Goal: Information Seeking & Learning: Learn about a topic

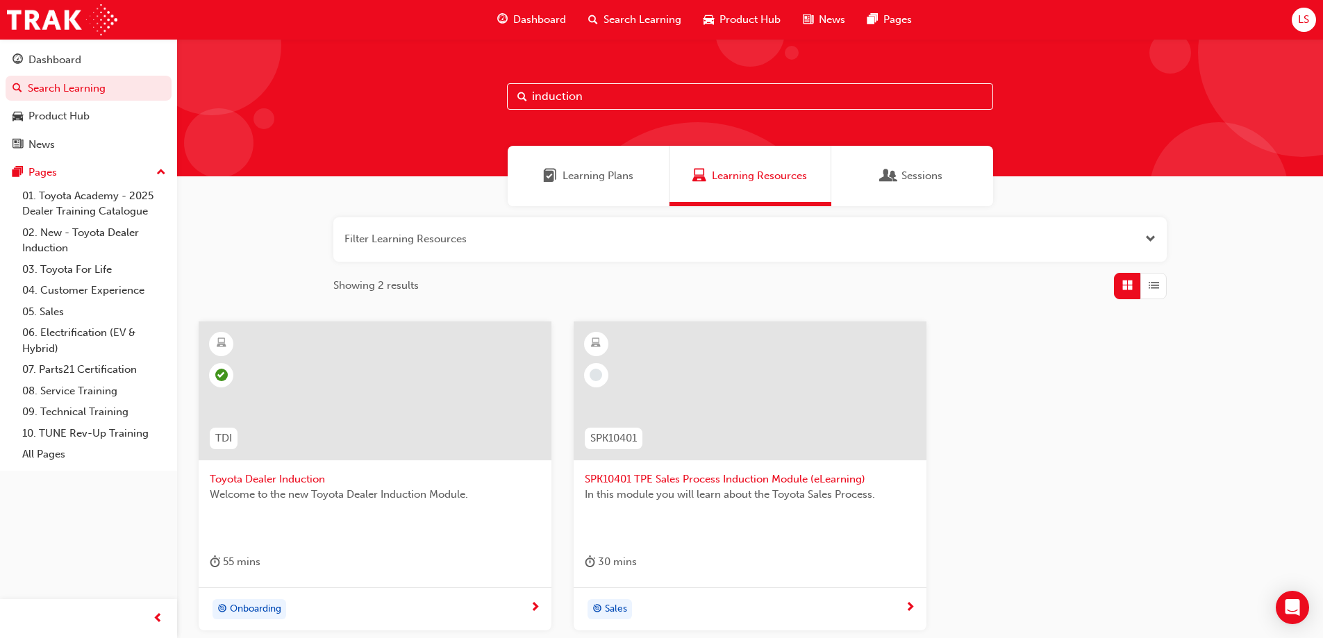
click at [659, 492] on span "In this module you will learn about the Toyota Sales Process." at bounding box center [750, 495] width 331 height 16
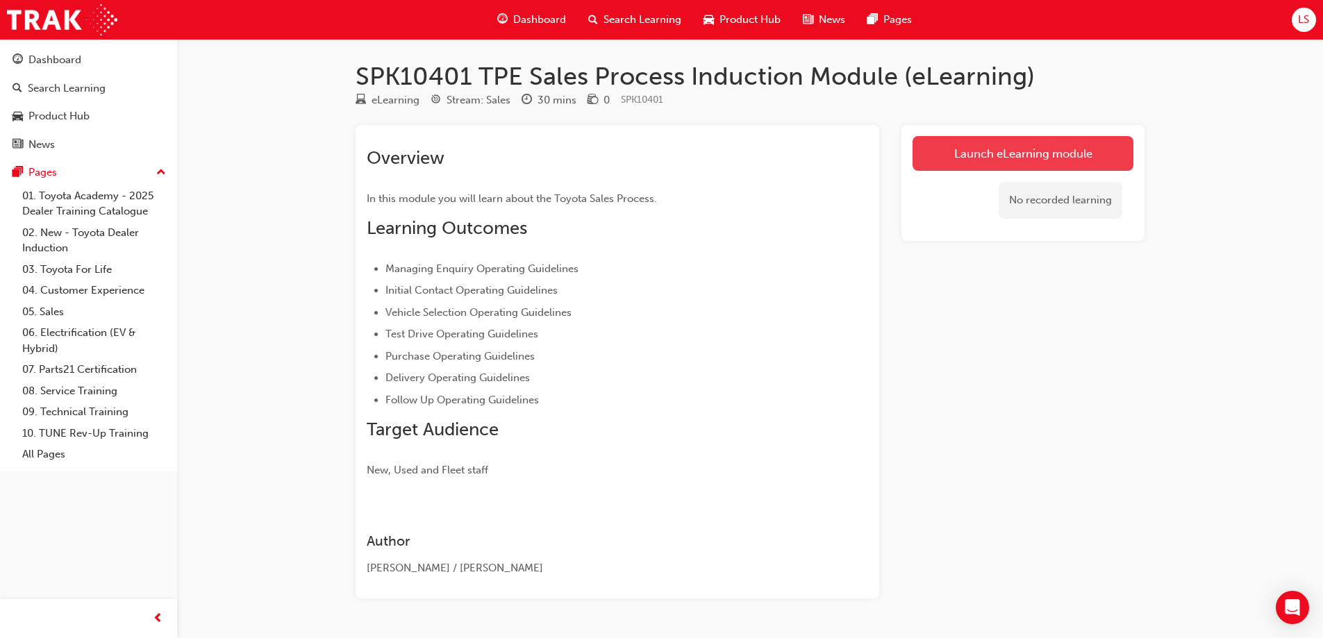
click at [979, 156] on link "Launch eLearning module" at bounding box center [1023, 153] width 221 height 35
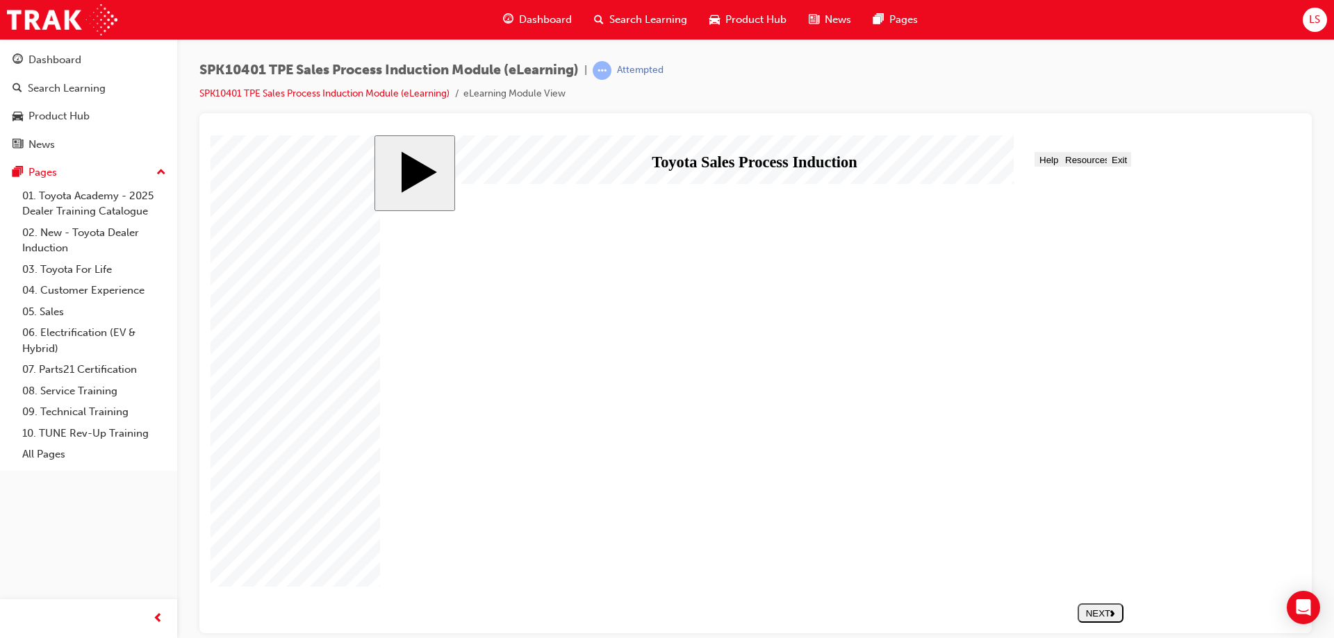
click at [1094, 615] on div "NEXT" at bounding box center [1100, 613] width 35 height 10
click at [1092, 613] on div "NEXT" at bounding box center [1100, 613] width 35 height 10
click at [1114, 613] on polygon "next" at bounding box center [1112, 613] width 4 height 6
click at [1109, 617] on div "NEXT" at bounding box center [1100, 613] width 35 height 10
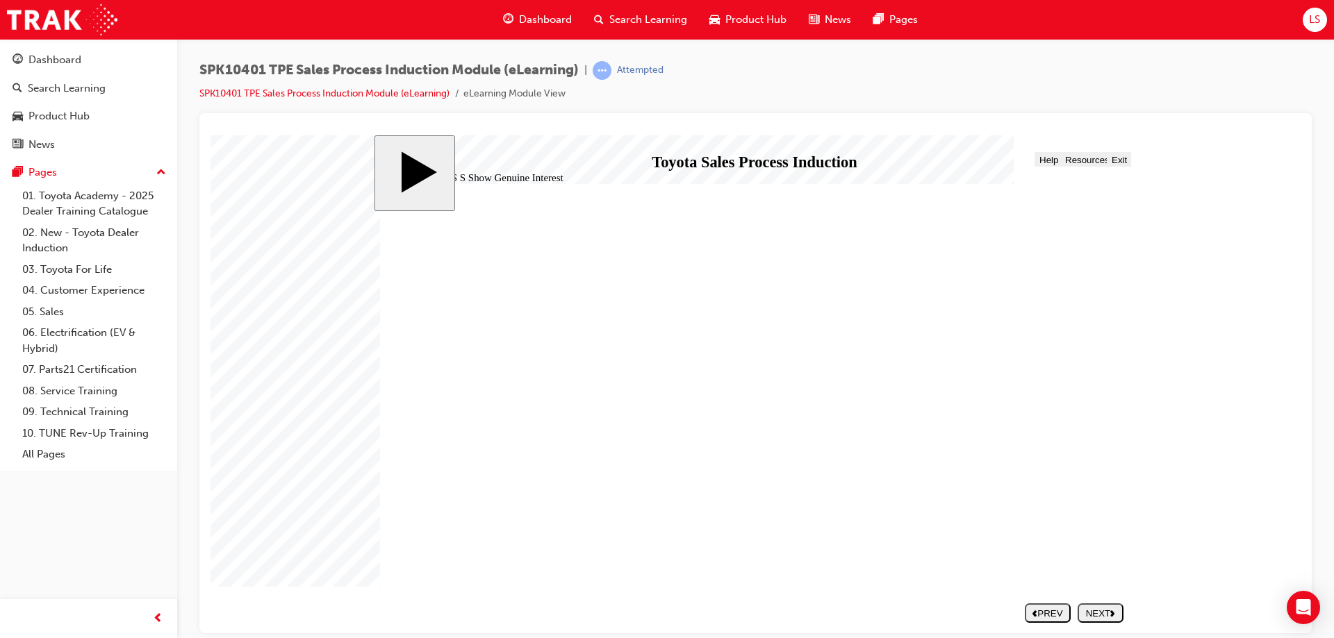
click at [1097, 607] on button "NEXT" at bounding box center [1100, 612] width 46 height 19
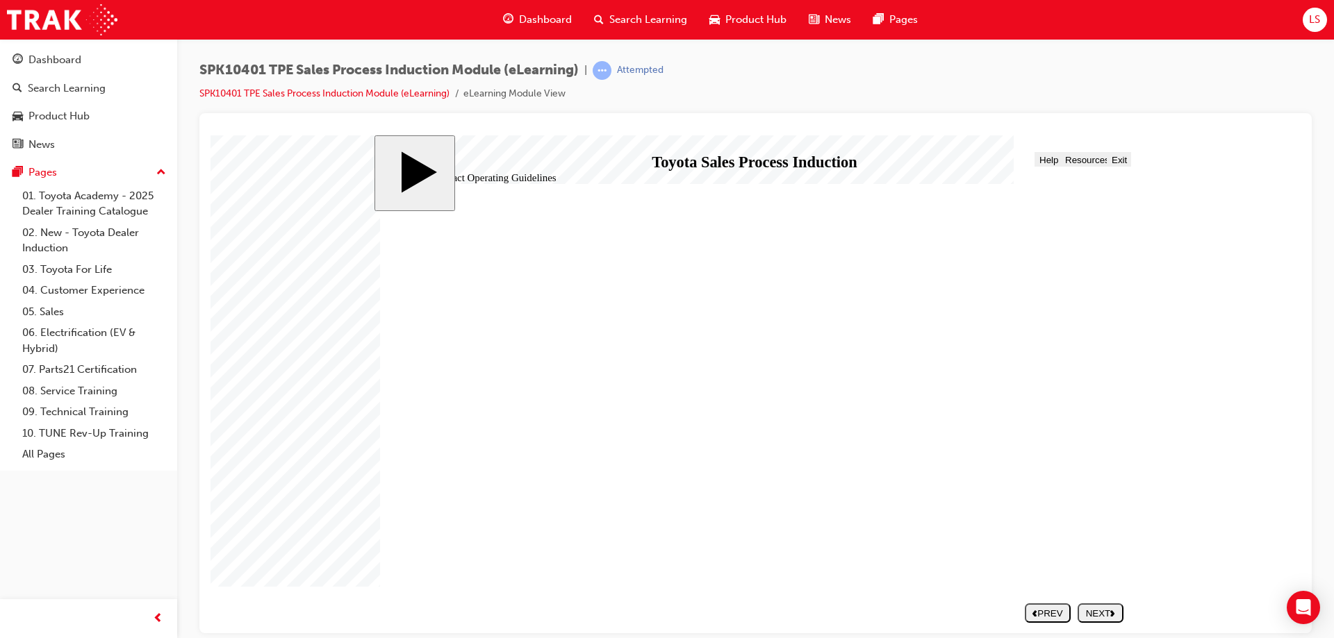
click at [1107, 613] on div "NEXT" at bounding box center [1100, 613] width 35 height 10
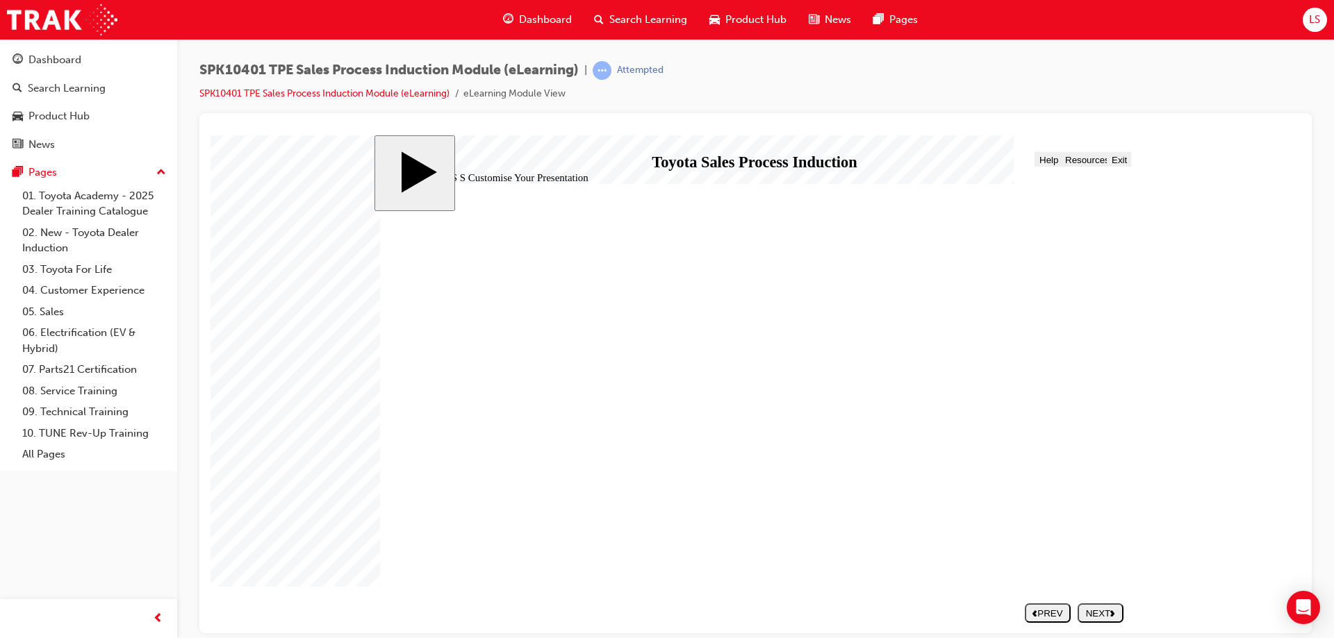
click at [1093, 614] on div "NEXT" at bounding box center [1100, 613] width 35 height 10
click at [1099, 611] on div "NEXT" at bounding box center [1100, 613] width 35 height 10
click at [1093, 611] on div "NEXT" at bounding box center [1100, 613] width 35 height 10
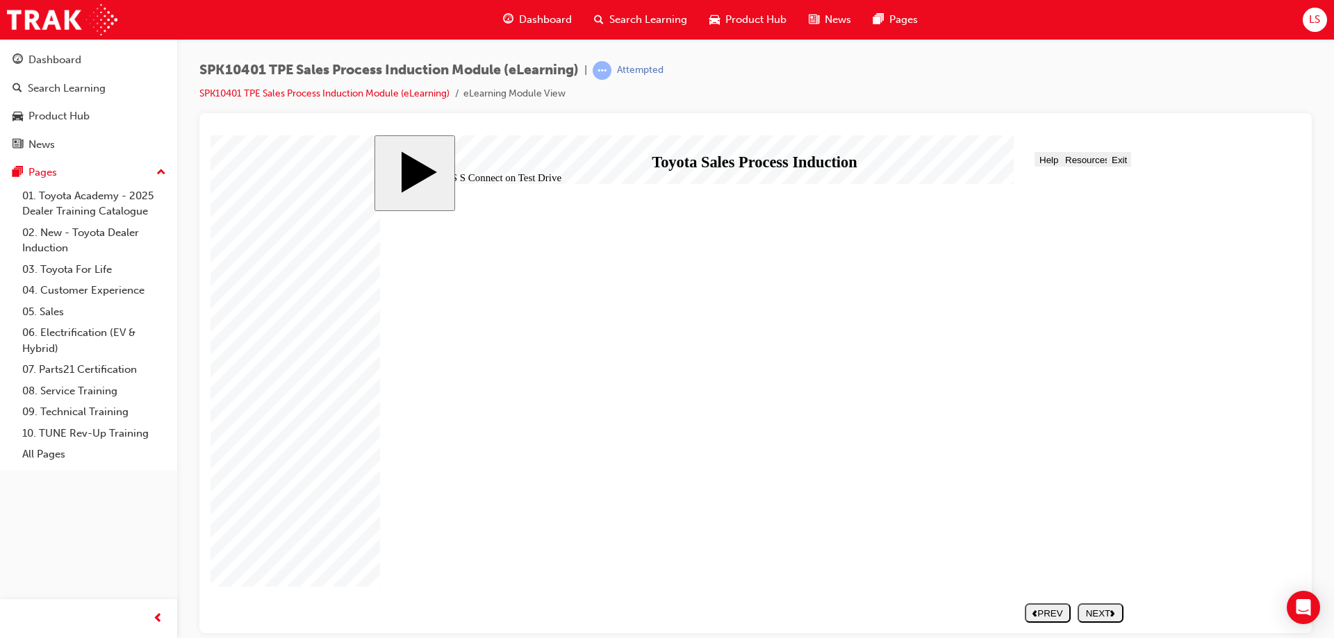
click at [1089, 607] on button "NEXT" at bounding box center [1100, 612] width 46 height 19
click at [1036, 613] on polygon "previous" at bounding box center [1034, 613] width 4 height 6
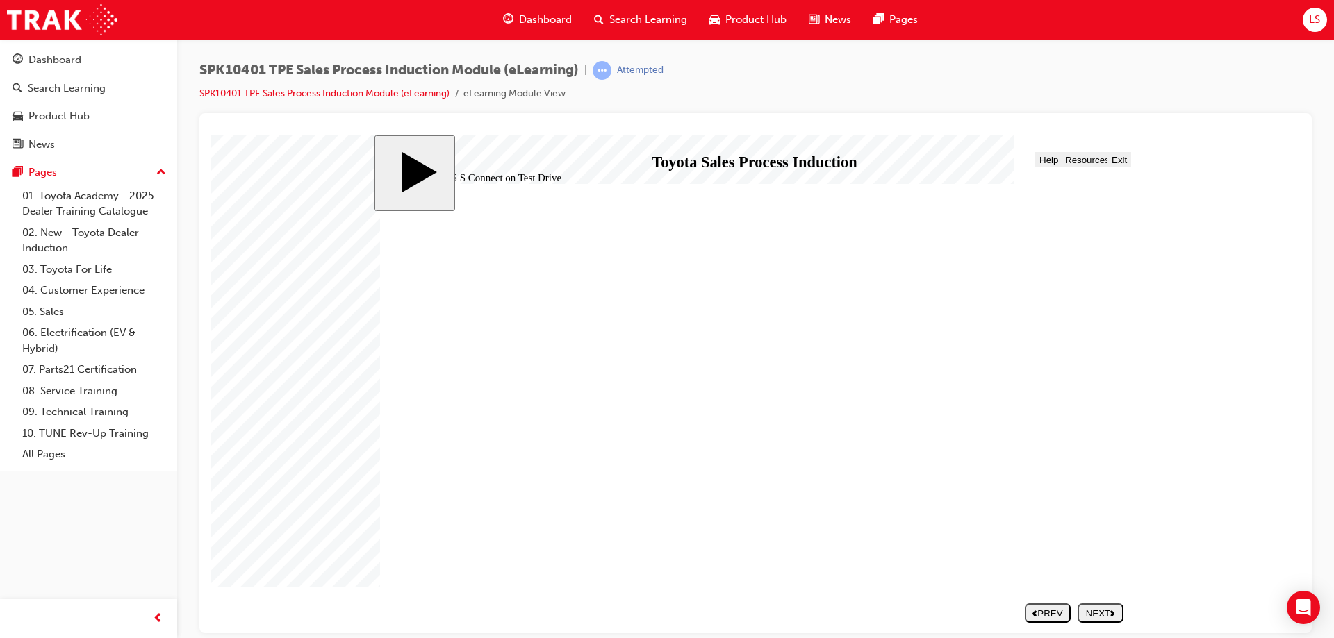
click at [1045, 619] on button "PREV" at bounding box center [1048, 612] width 46 height 19
click at [1083, 611] on div "NEXT" at bounding box center [1100, 613] width 35 height 10
click at [1104, 609] on div "NEXT" at bounding box center [1100, 613] width 35 height 10
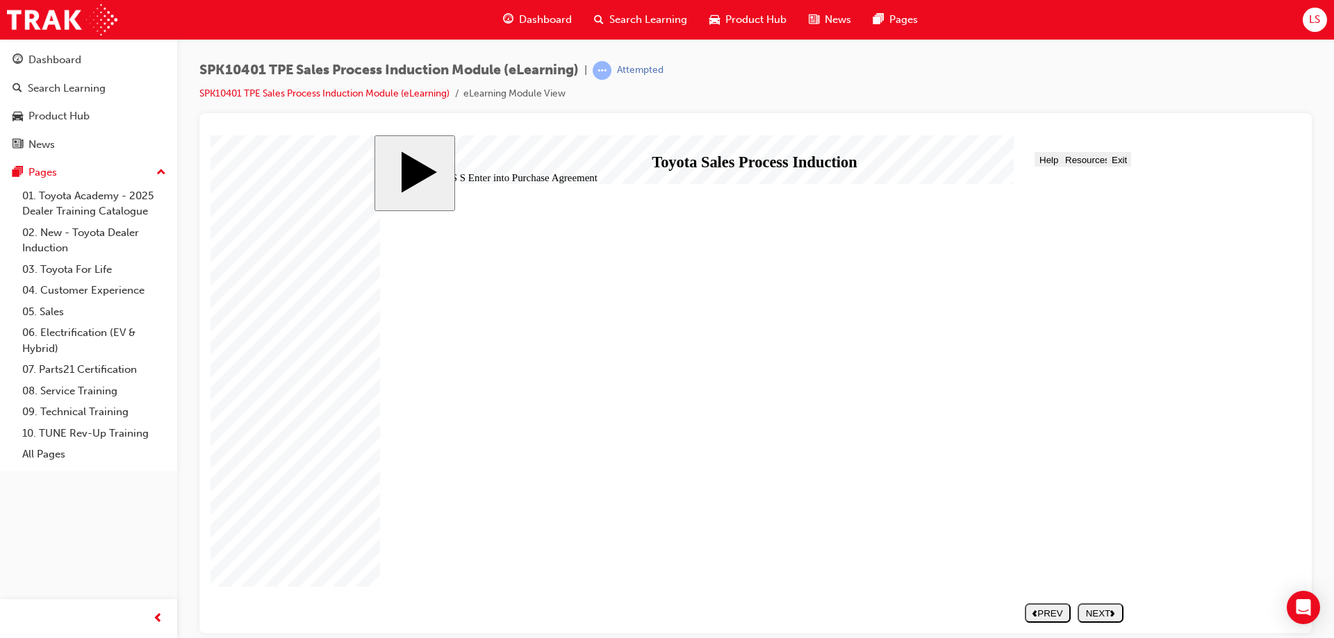
scroll to position [2, 0]
drag, startPoint x: 684, startPoint y: 346, endPoint x: 683, endPoint y: 364, distance: 18.1
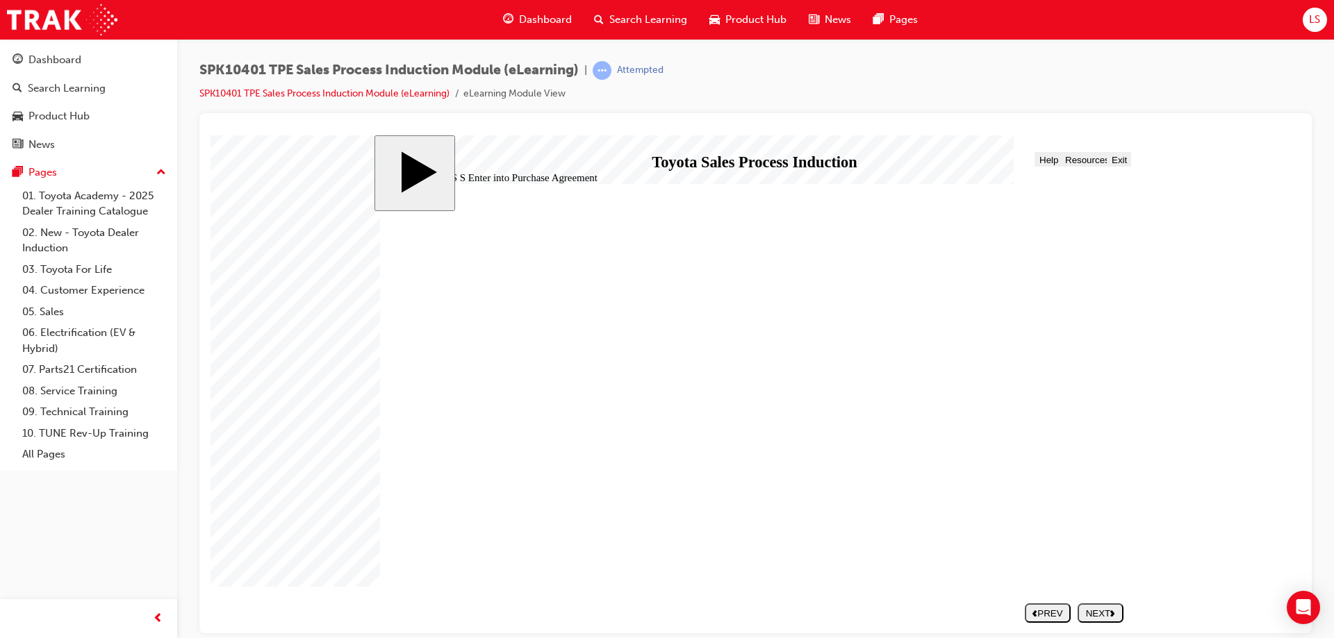
click at [1100, 606] on button "NEXT" at bounding box center [1100, 612] width 46 height 19
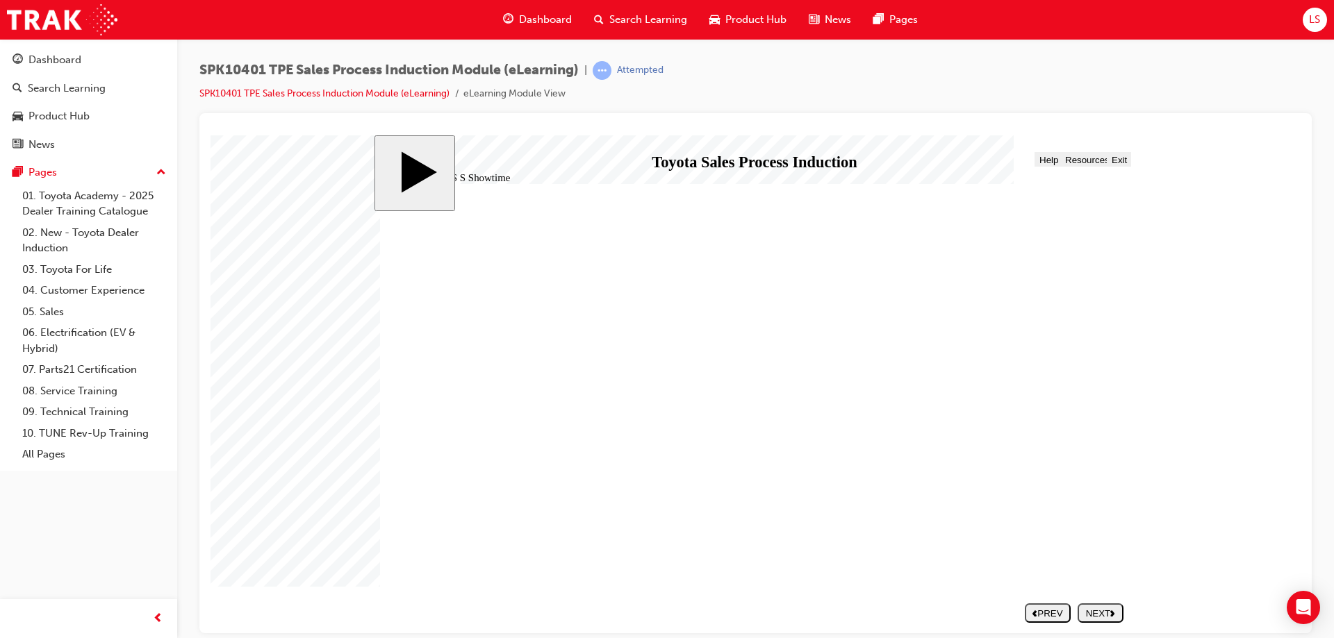
click at [1096, 615] on div "NEXT" at bounding box center [1100, 613] width 35 height 10
click at [1108, 620] on button "NEXT" at bounding box center [1100, 612] width 46 height 19
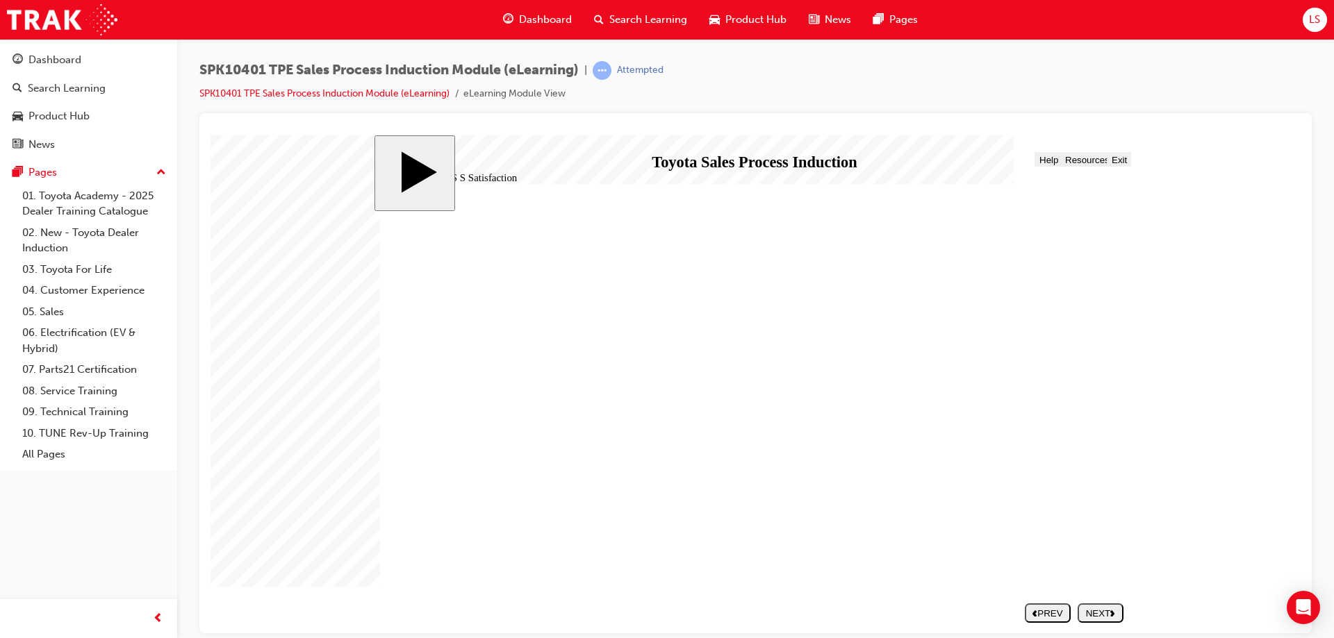
click at [1102, 615] on div "NEXT" at bounding box center [1100, 613] width 35 height 10
radio input "true"
click at [1086, 616] on div "SUBMIT" at bounding box center [1100, 613] width 35 height 10
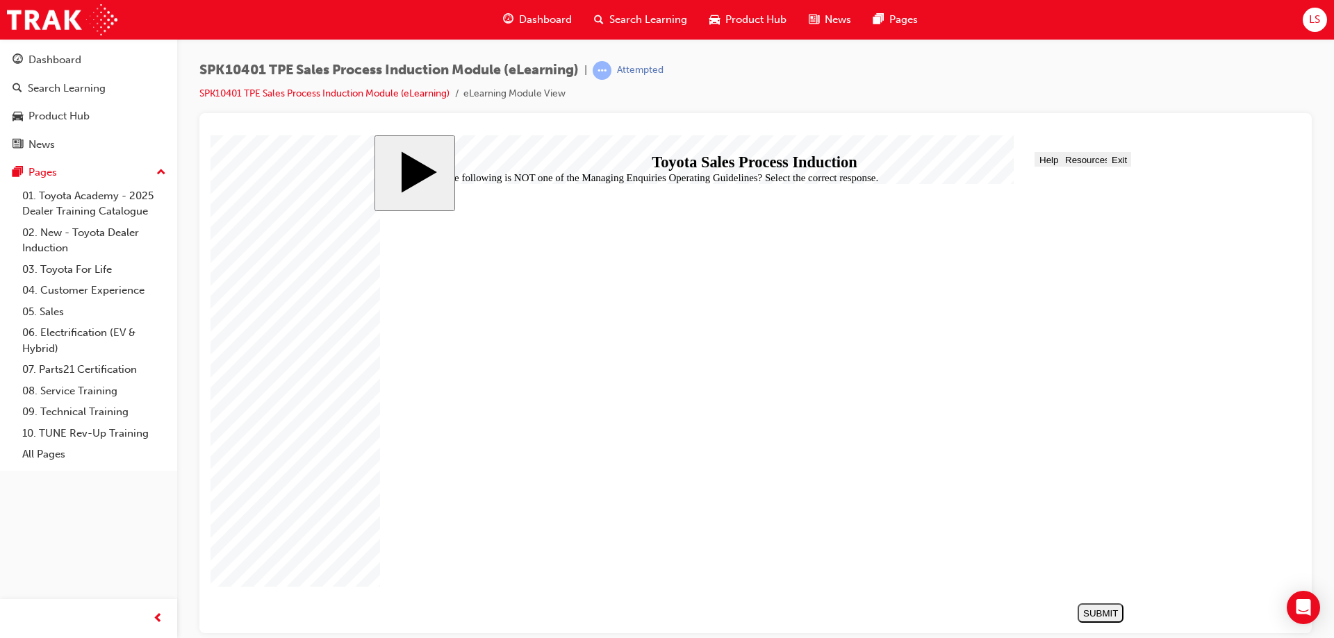
checkbox input "true"
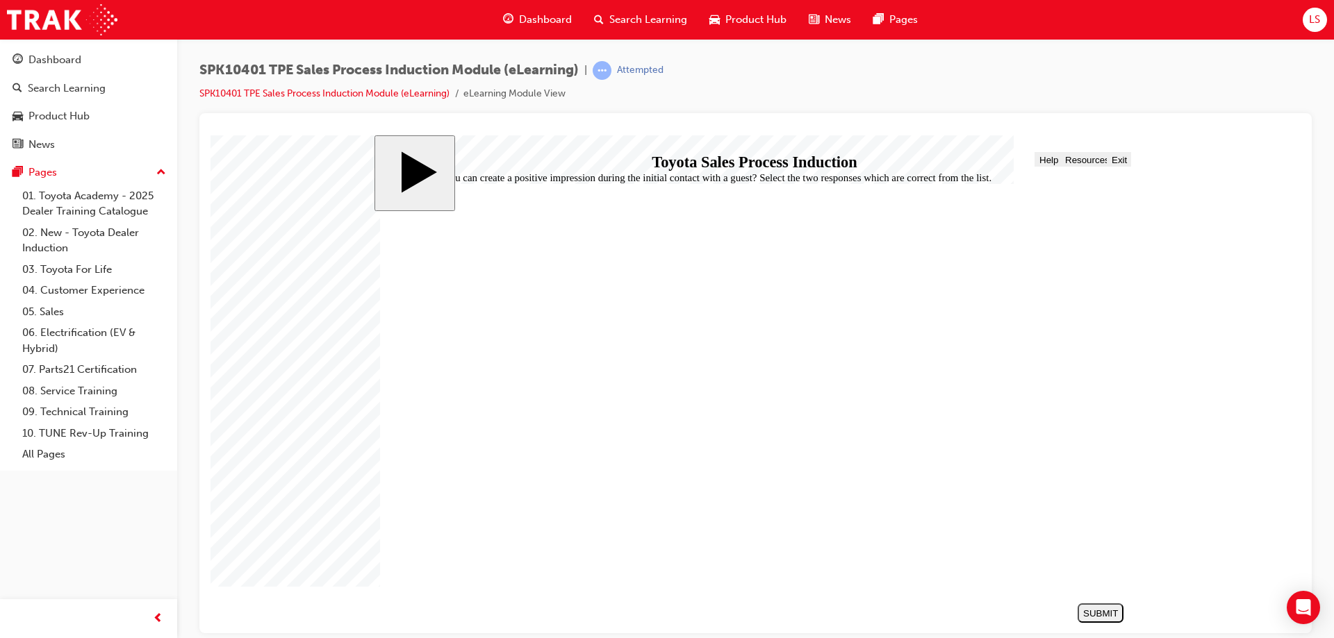
click at [1098, 607] on button "SUBMIT" at bounding box center [1100, 612] width 46 height 19
drag, startPoint x: 698, startPoint y: 422, endPoint x: 686, endPoint y: 381, distance: 42.8
drag, startPoint x: 699, startPoint y: 337, endPoint x: 700, endPoint y: 474, distance: 137.5
drag, startPoint x: 690, startPoint y: 467, endPoint x: 673, endPoint y: 467, distance: 16.7
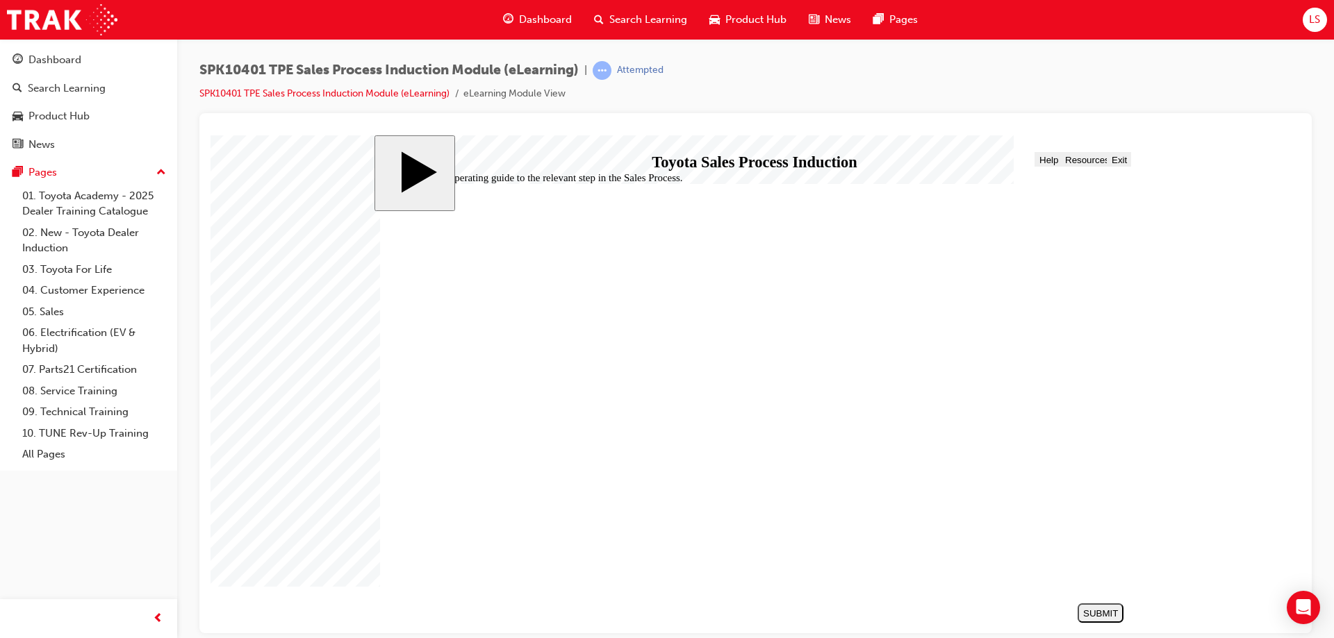
drag, startPoint x: 679, startPoint y: 430, endPoint x: 661, endPoint y: 431, distance: 18.1
drag, startPoint x: 687, startPoint y: 326, endPoint x: 670, endPoint y: 326, distance: 16.7
click at [1083, 610] on div "SUBMIT" at bounding box center [1100, 613] width 35 height 10
drag, startPoint x: 676, startPoint y: 374, endPoint x: 736, endPoint y: 452, distance: 97.5
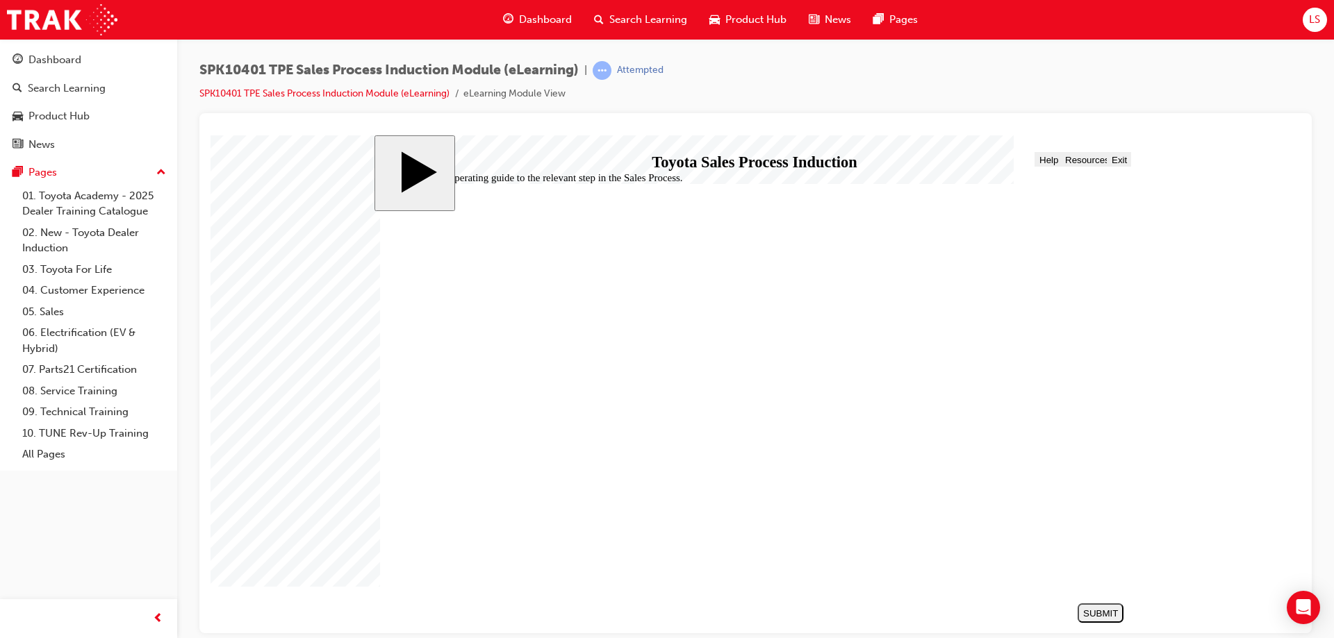
drag, startPoint x: 681, startPoint y: 378, endPoint x: 695, endPoint y: 379, distance: 13.3
drag, startPoint x: 695, startPoint y: 379, endPoint x: 736, endPoint y: 377, distance: 41.0
drag, startPoint x: 721, startPoint y: 339, endPoint x: 723, endPoint y: 380, distance: 41.0
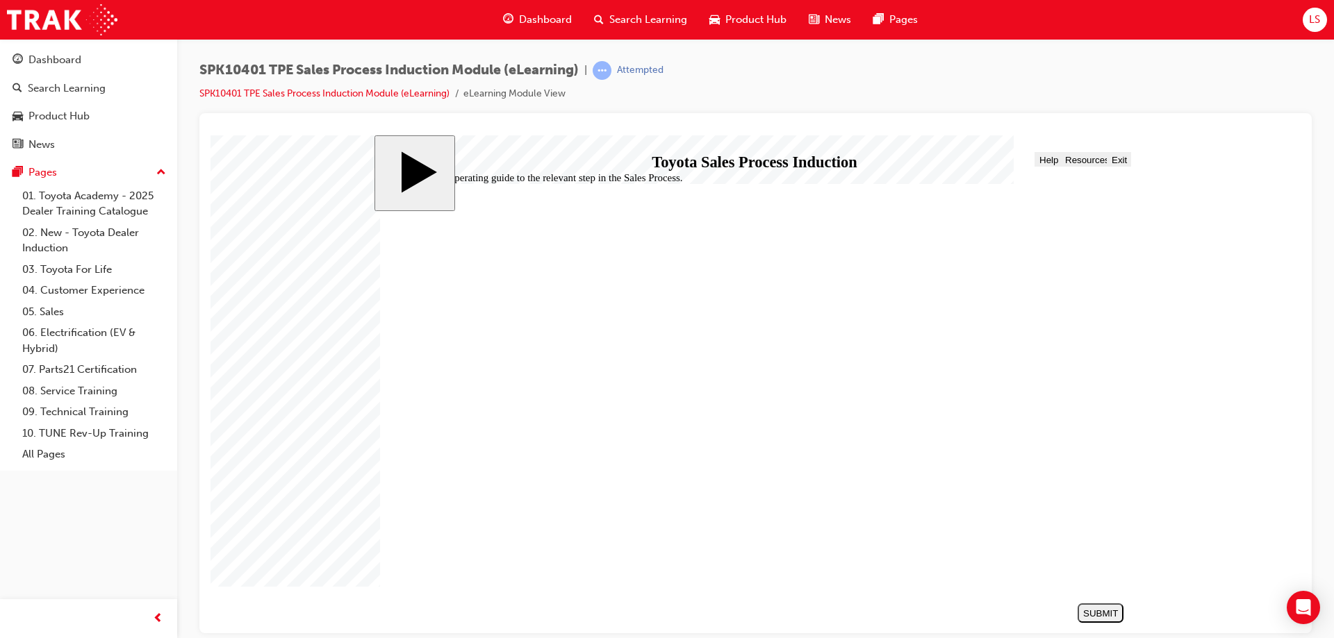
drag, startPoint x: 777, startPoint y: 349, endPoint x: 761, endPoint y: 350, distance: 16.0
click at [1107, 616] on div "SUBMIT" at bounding box center [1100, 613] width 35 height 10
radio input "true"
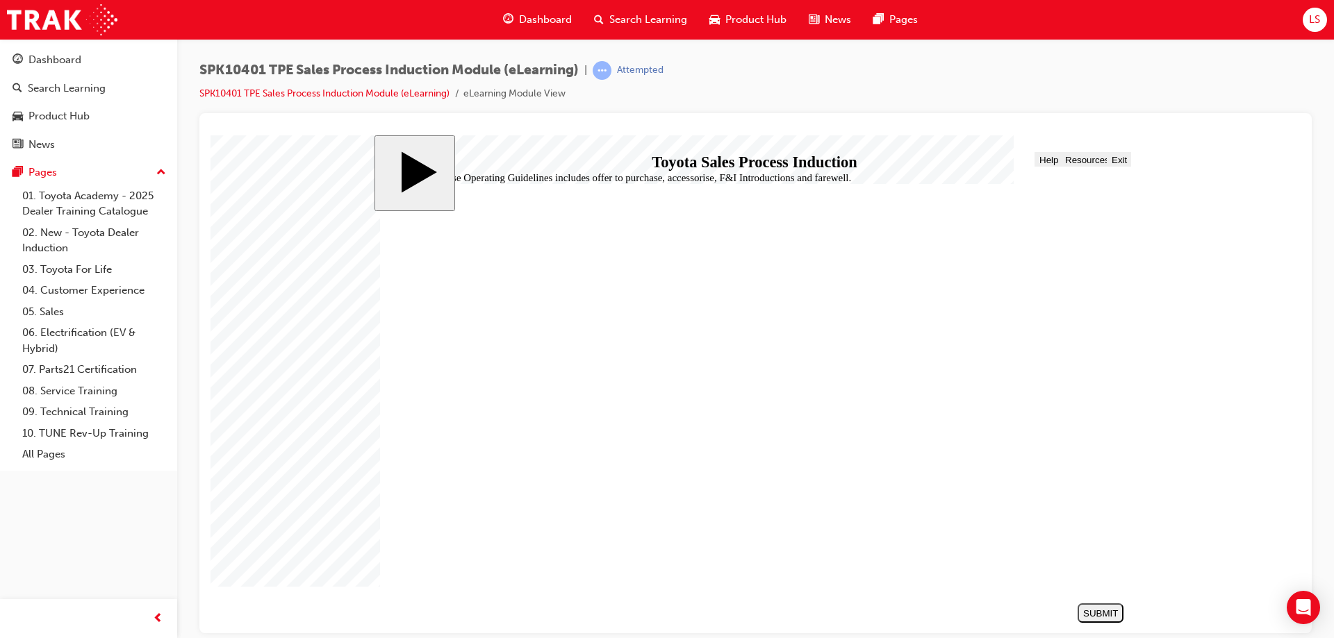
click at [1109, 611] on div "SUBMIT" at bounding box center [1100, 613] width 35 height 10
checkbox input "true"
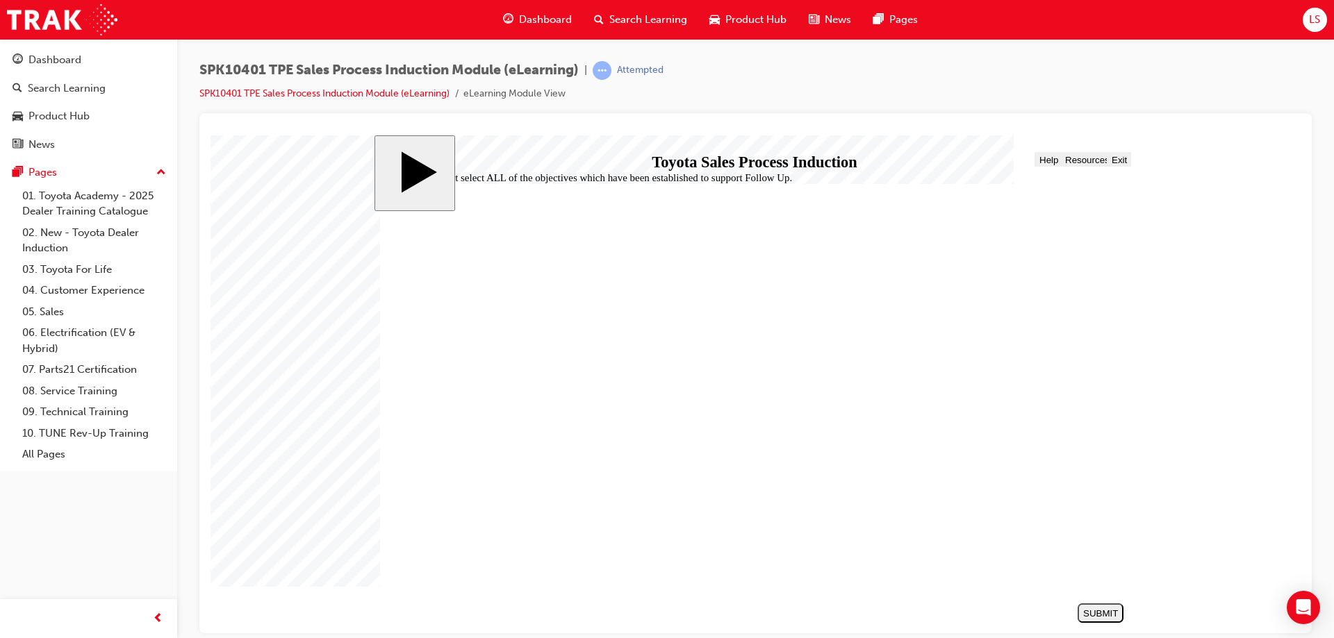
checkbox input "true"
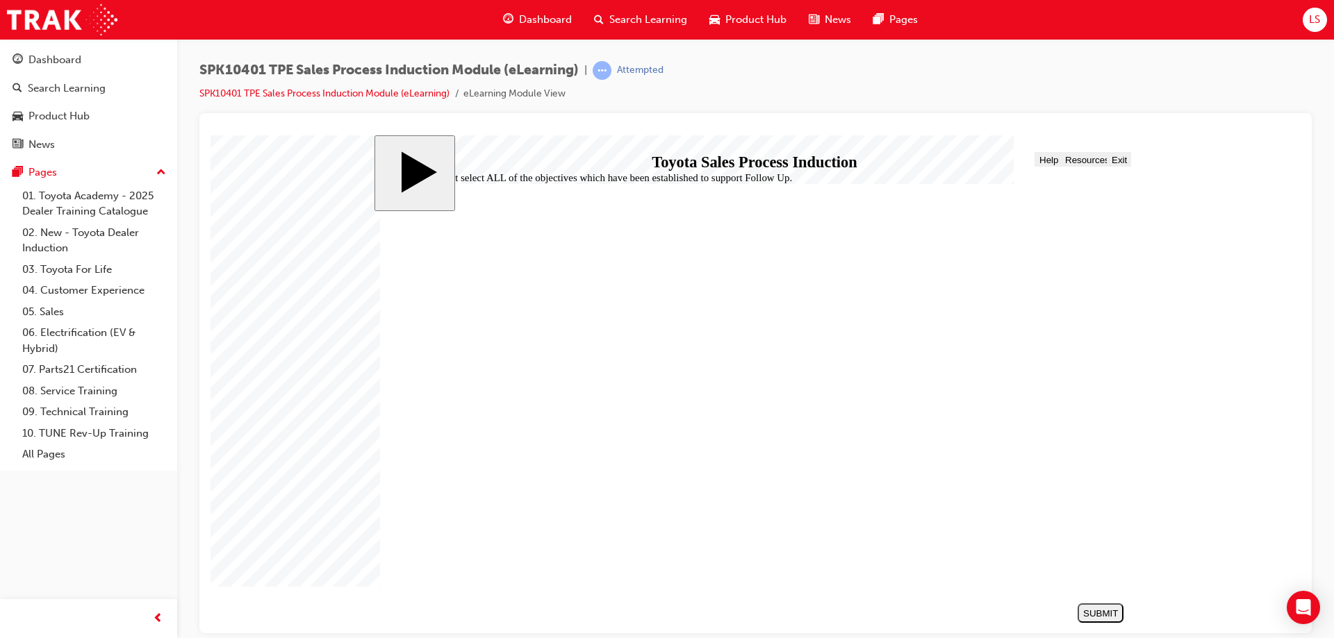
click at [1089, 611] on div "SUBMIT" at bounding box center [1100, 613] width 35 height 10
radio input "true"
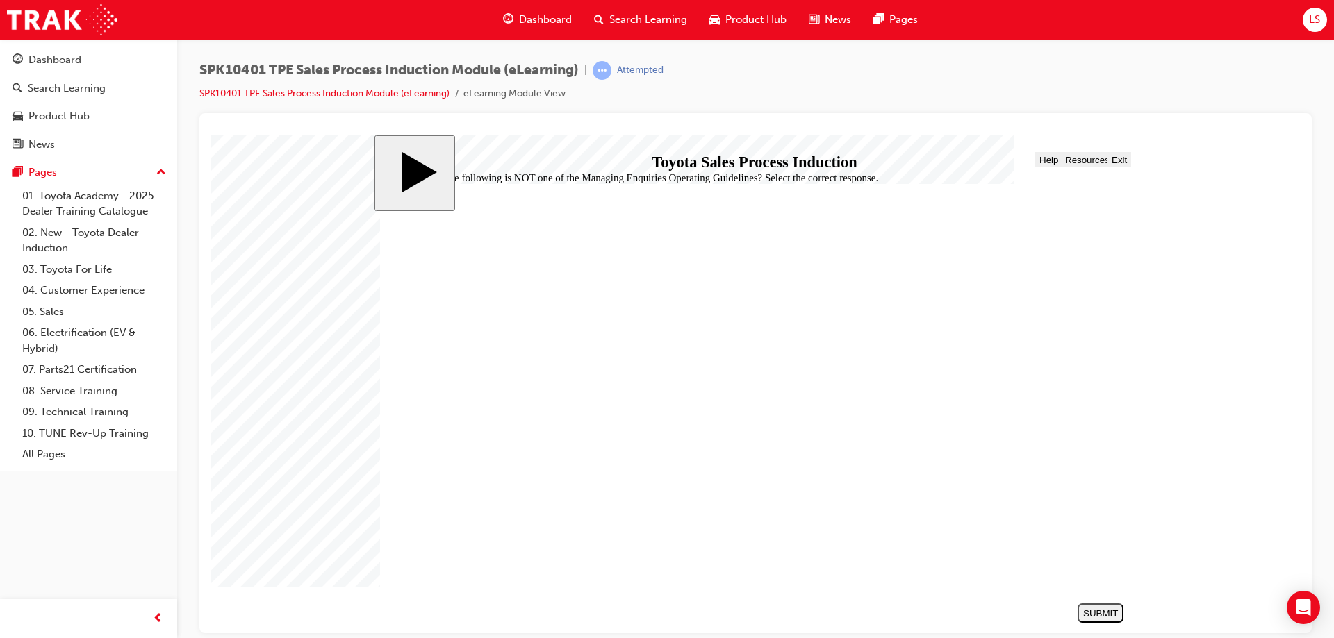
click at [1086, 609] on div "SUBMIT" at bounding box center [1100, 613] width 35 height 10
checkbox input "true"
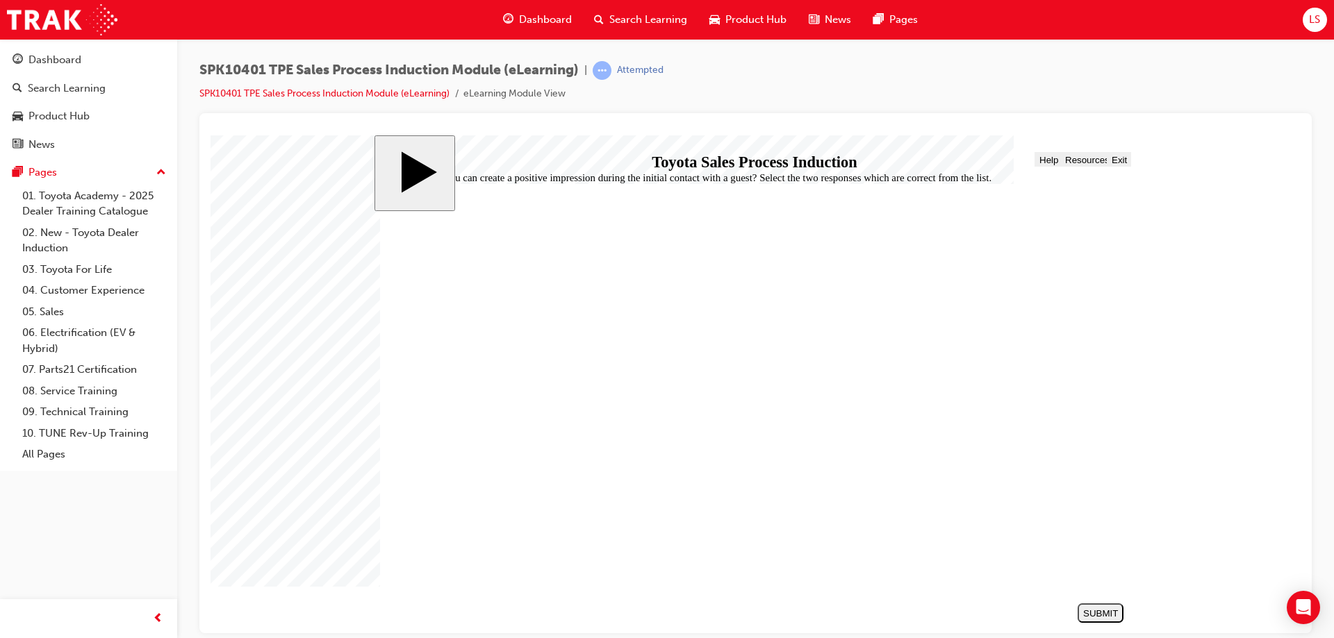
checkbox input "true"
click at [1102, 610] on div "SUBMIT" at bounding box center [1100, 613] width 35 height 10
drag, startPoint x: 722, startPoint y: 345, endPoint x: 704, endPoint y: 383, distance: 42.6
drag, startPoint x: 689, startPoint y: 328, endPoint x: 676, endPoint y: 453, distance: 125.7
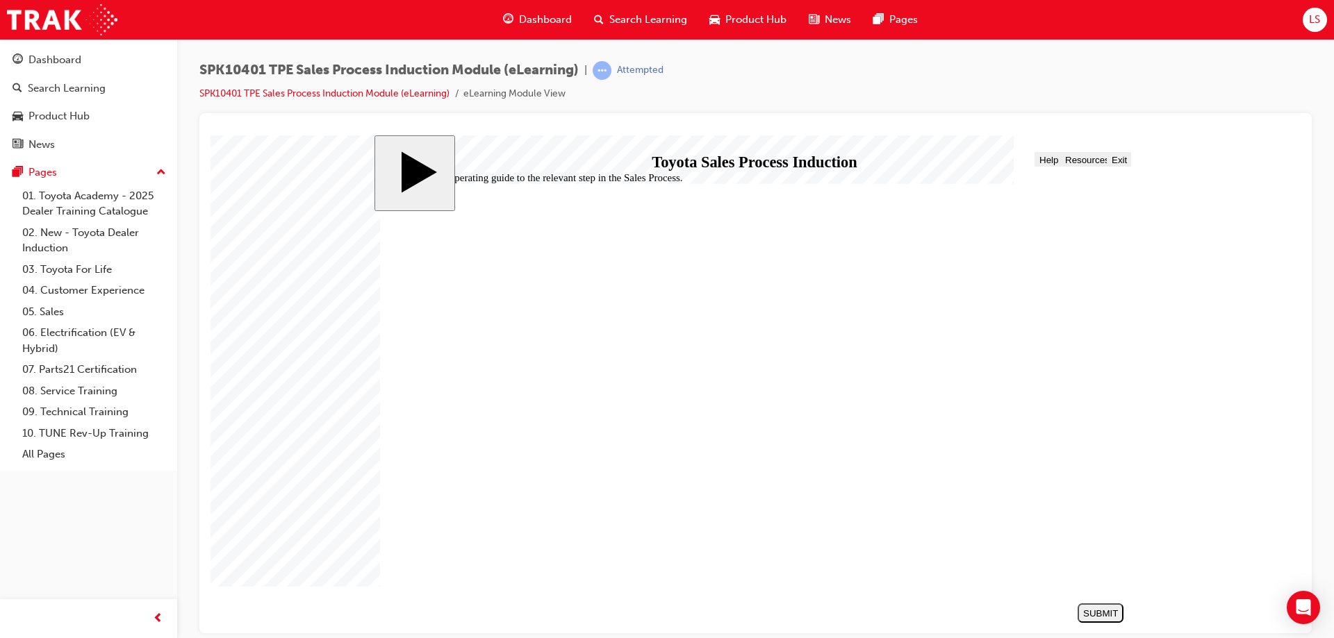
drag, startPoint x: 711, startPoint y: 335, endPoint x: 696, endPoint y: 422, distance: 88.2
drag, startPoint x: 713, startPoint y: 334, endPoint x: 695, endPoint y: 334, distance: 18.8
click at [1093, 606] on button "SUBMIT" at bounding box center [1100, 612] width 46 height 19
drag, startPoint x: 700, startPoint y: 468, endPoint x: 713, endPoint y: 466, distance: 13.4
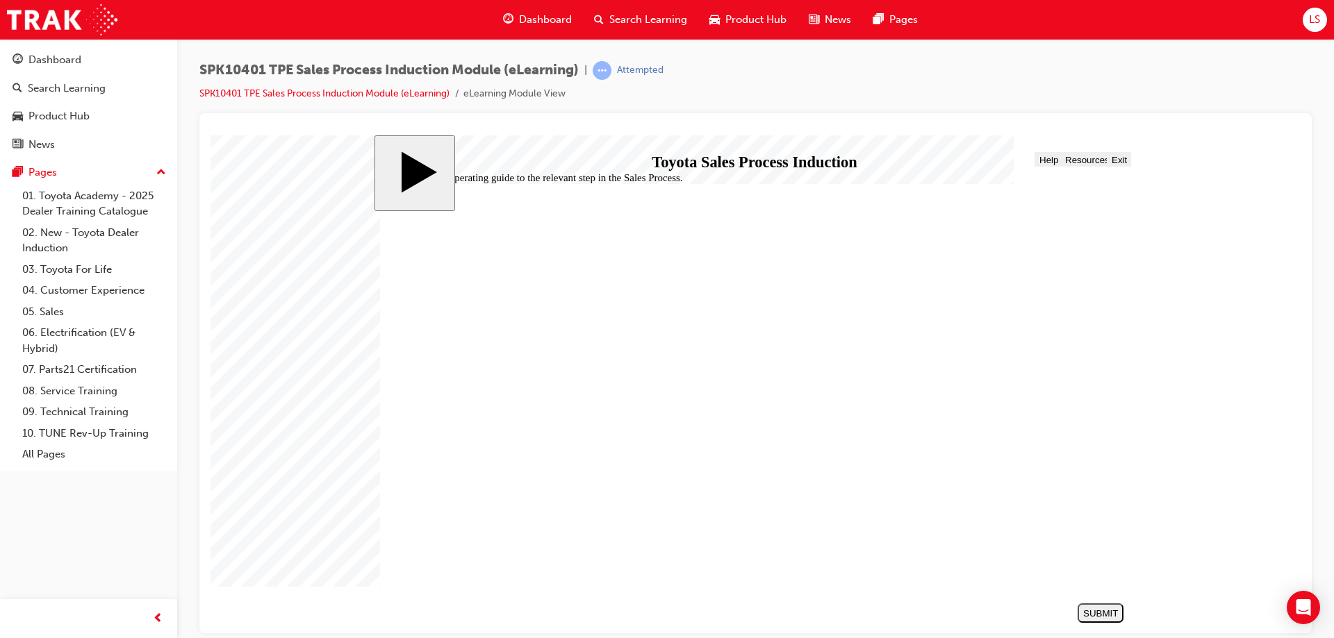
drag, startPoint x: 727, startPoint y: 342, endPoint x: 728, endPoint y: 383, distance: 40.3
drag, startPoint x: 723, startPoint y: 356, endPoint x: 709, endPoint y: 357, distance: 14.7
click at [1084, 607] on button "SUBMIT" at bounding box center [1100, 612] width 46 height 19
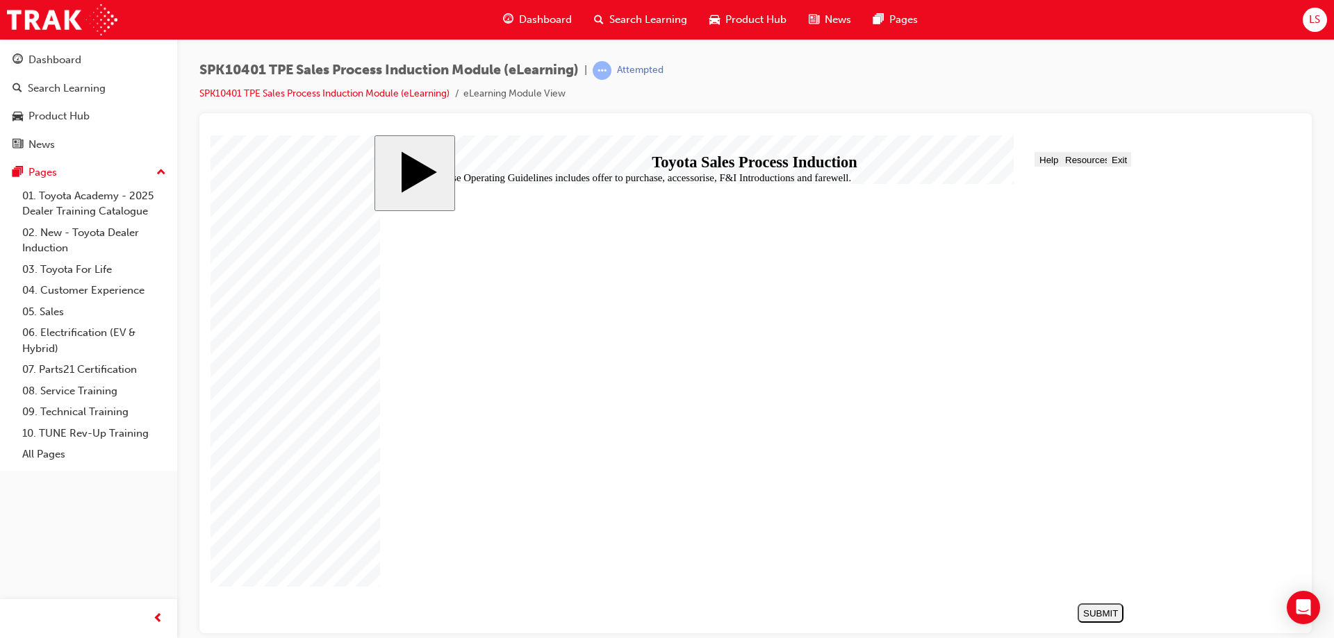
radio input "true"
click at [1113, 614] on div "SUBMIT" at bounding box center [1100, 613] width 35 height 10
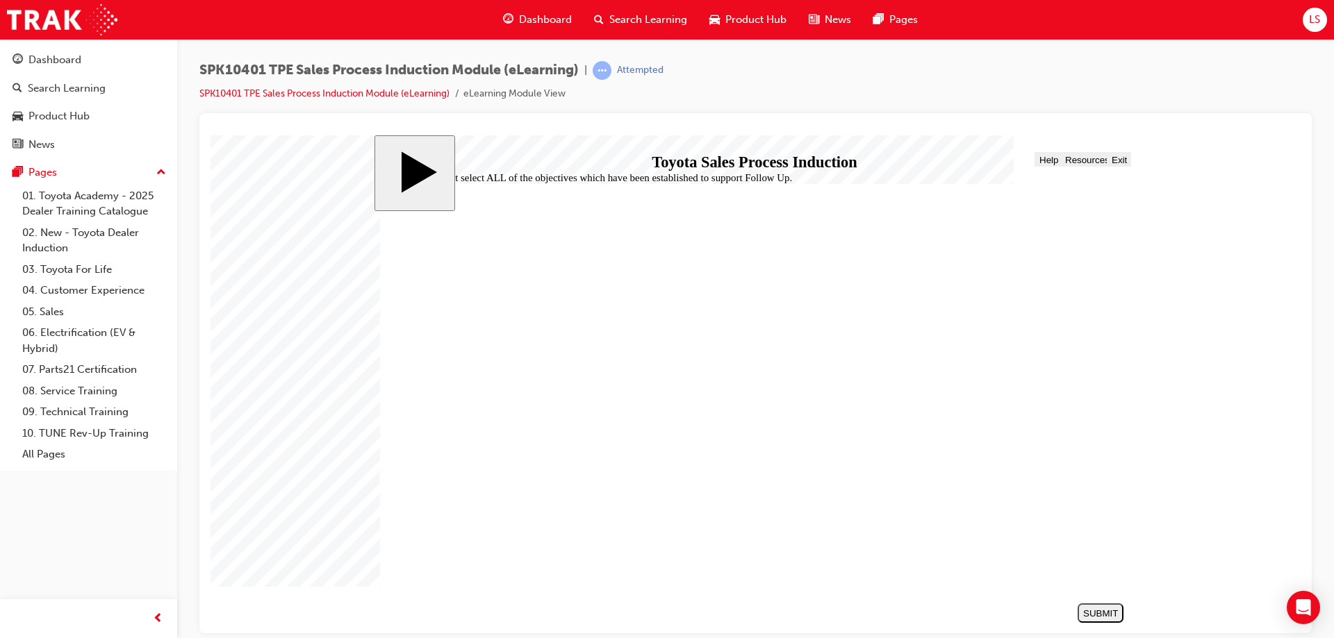
checkbox input "true"
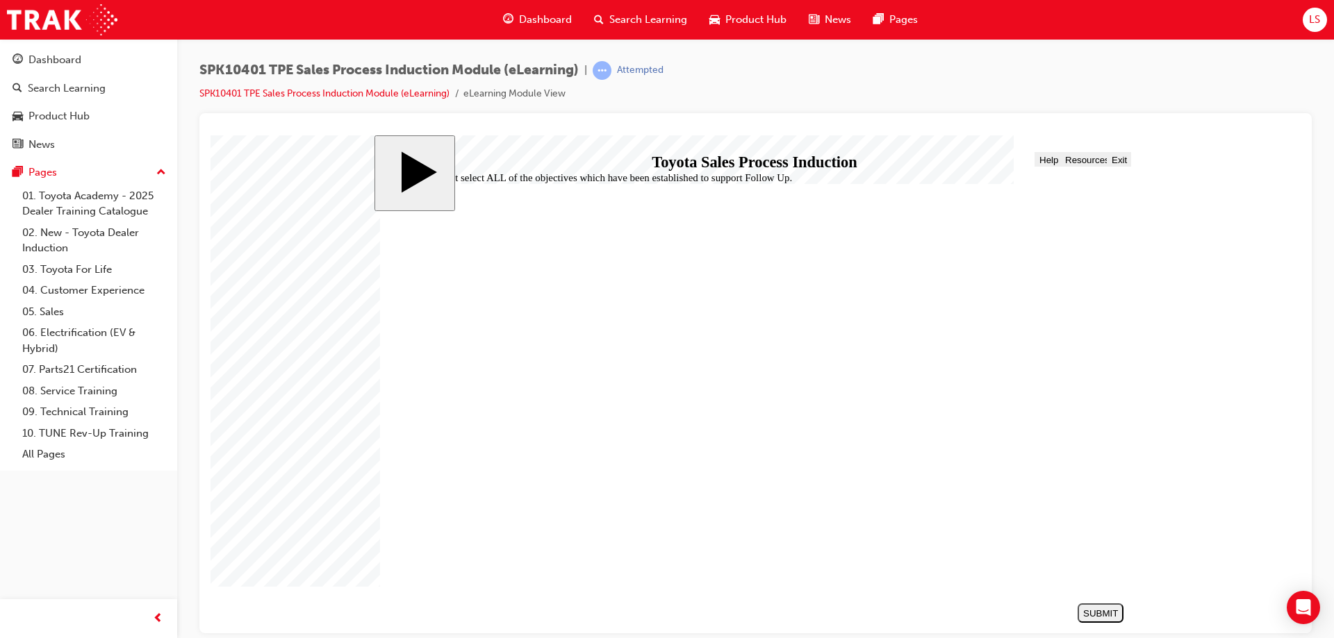
checkbox input "true"
click at [1081, 607] on button "SUBMIT" at bounding box center [1100, 612] width 46 height 19
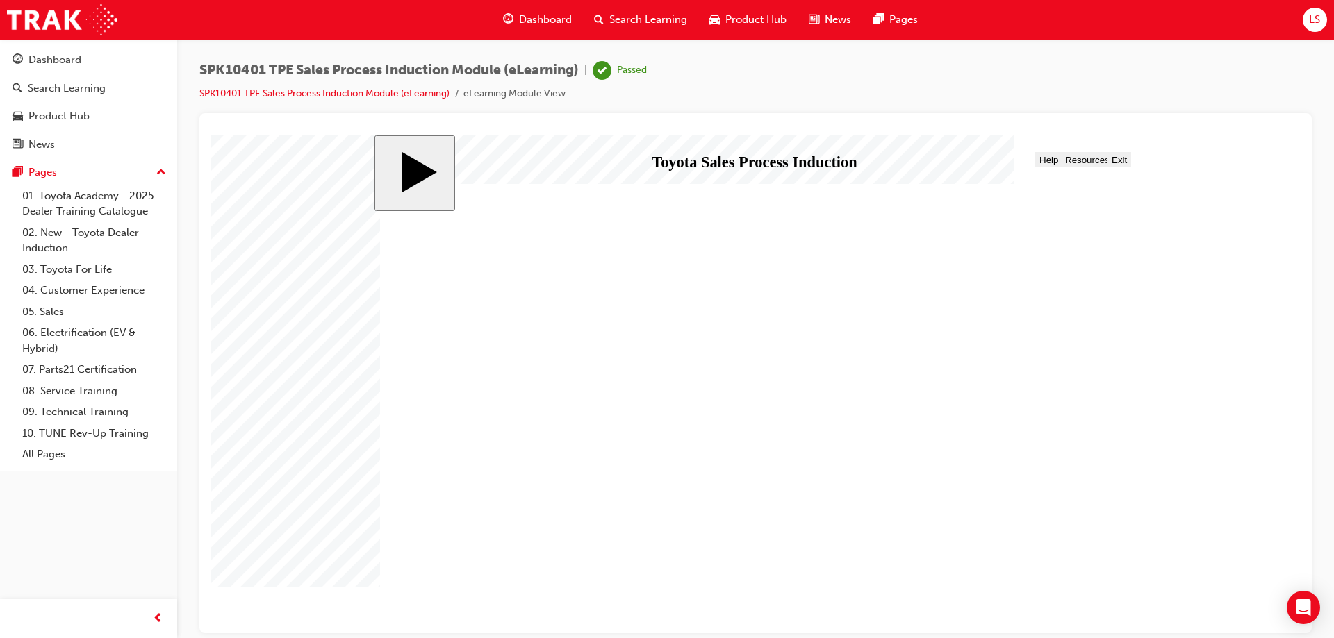
click at [1100, 612] on div "NEXT" at bounding box center [1100, 613] width 35 height 10
click at [1101, 612] on div "NEXT" at bounding box center [1100, 613] width 35 height 10
click at [1122, 160] on span "Exit" at bounding box center [1118, 159] width 15 height 10
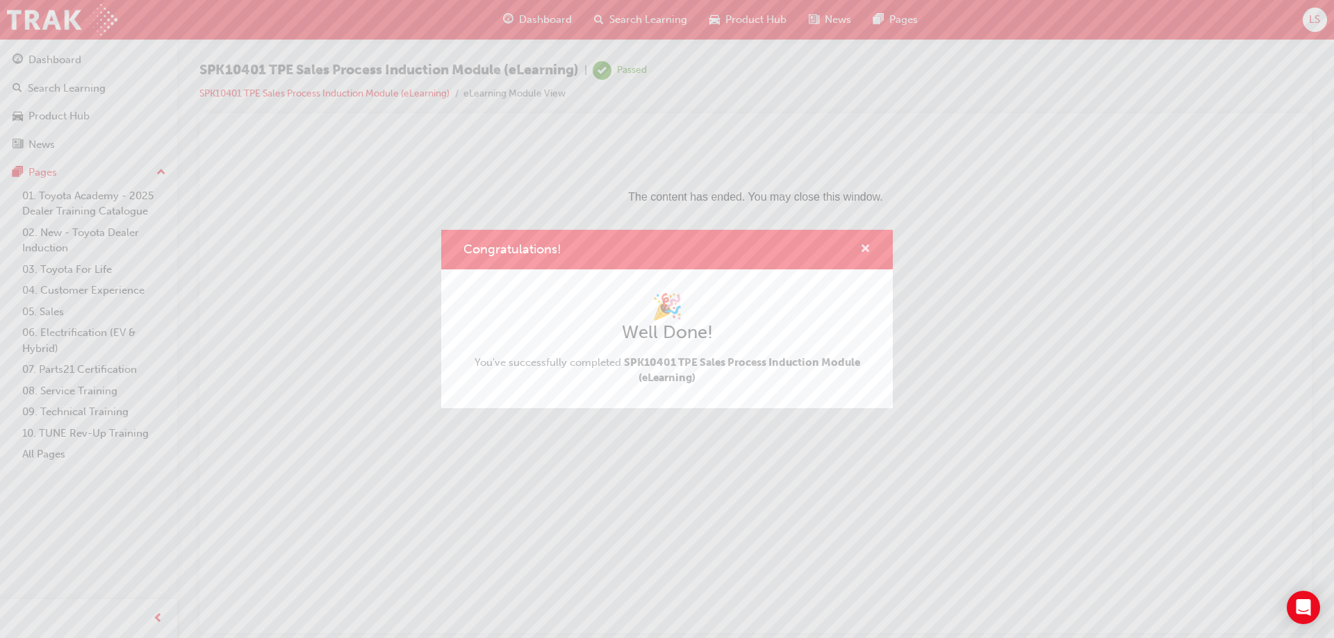
click at [866, 244] on span "cross-icon" at bounding box center [865, 250] width 10 height 13
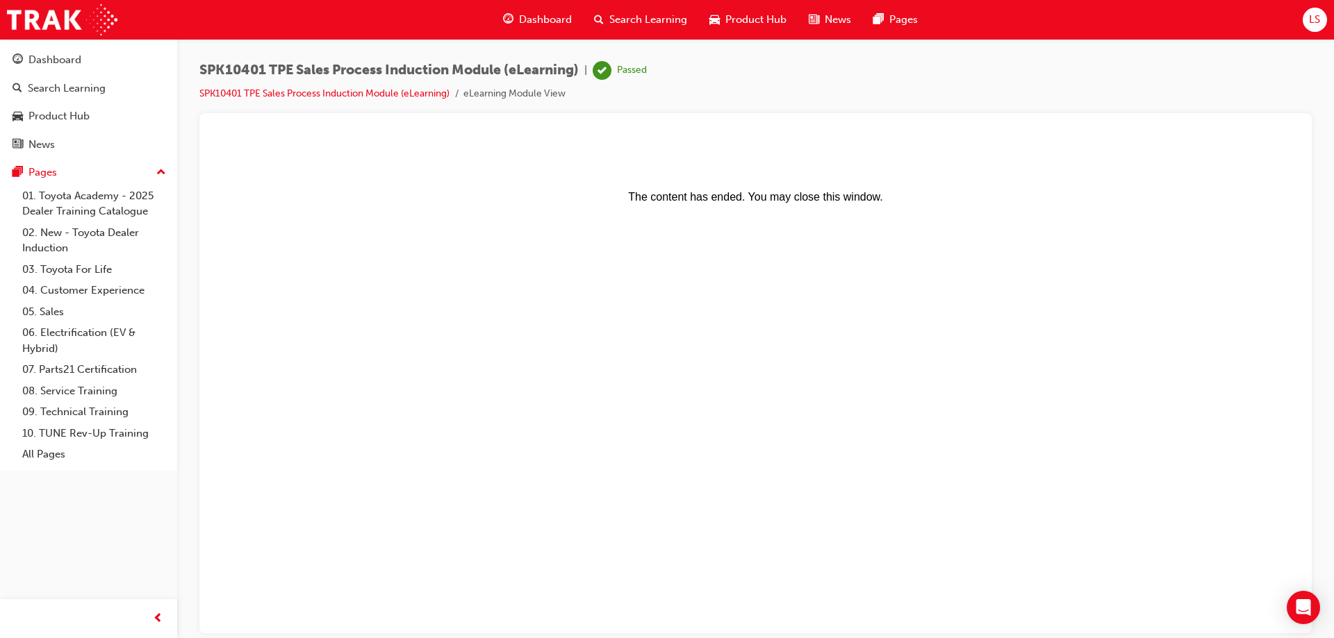
click at [632, 26] on span "Search Learning" at bounding box center [648, 20] width 78 height 16
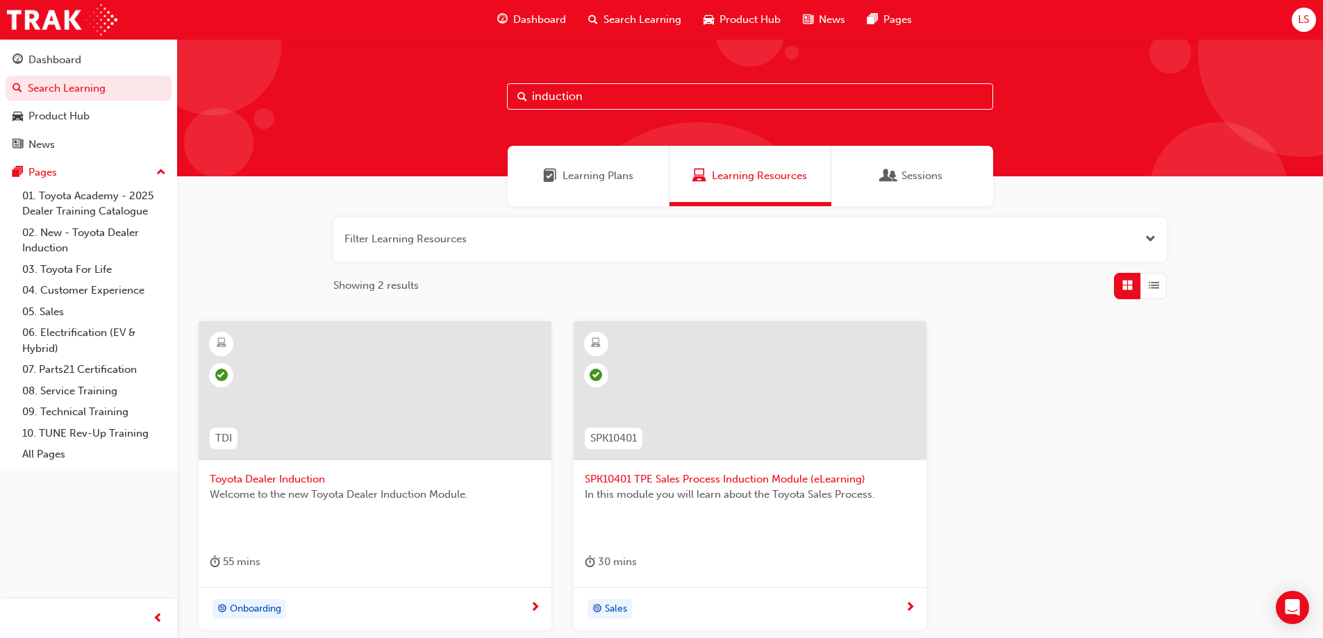
drag, startPoint x: 579, startPoint y: 97, endPoint x: 527, endPoint y: 95, distance: 52.8
click at [527, 95] on div "induction" at bounding box center [750, 96] width 486 height 26
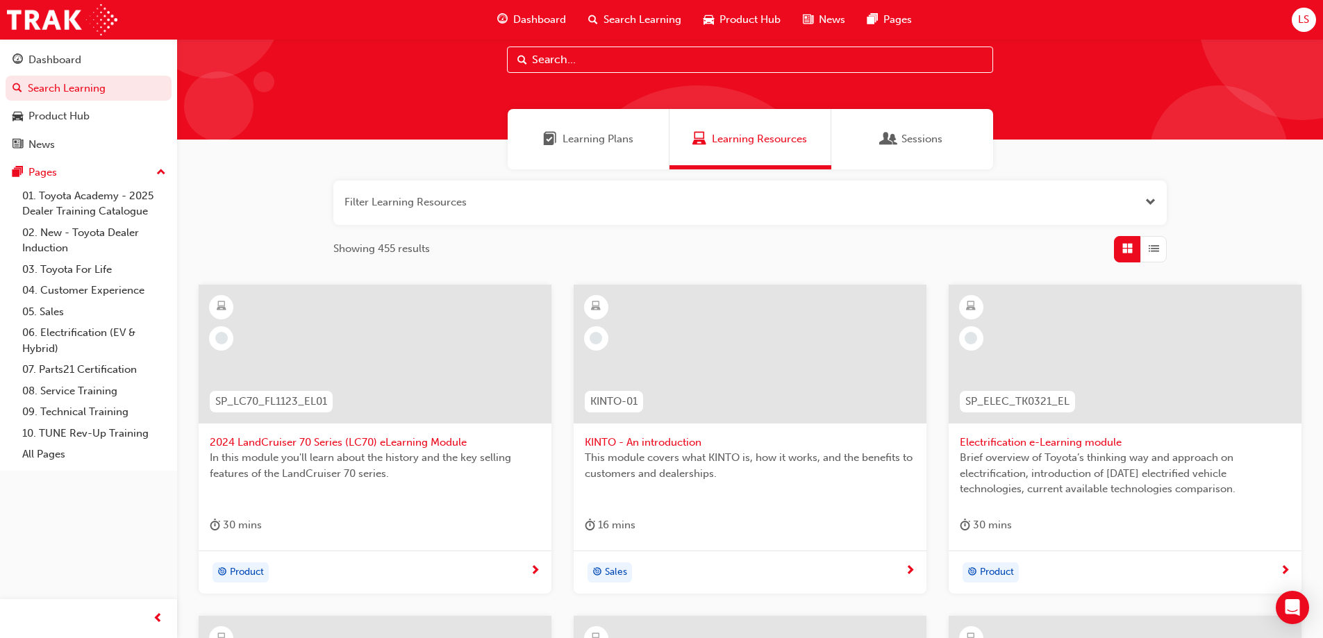
scroll to position [69, 0]
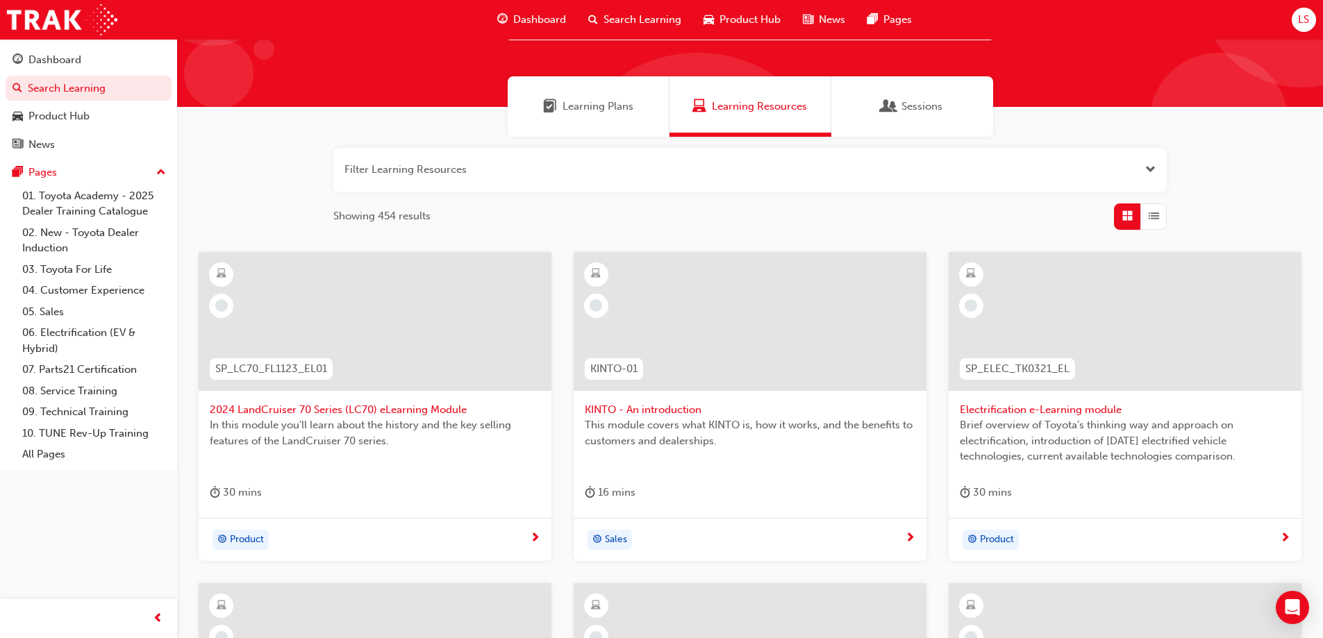
click at [586, 402] on span "KINTO - An introduction" at bounding box center [750, 410] width 331 height 16
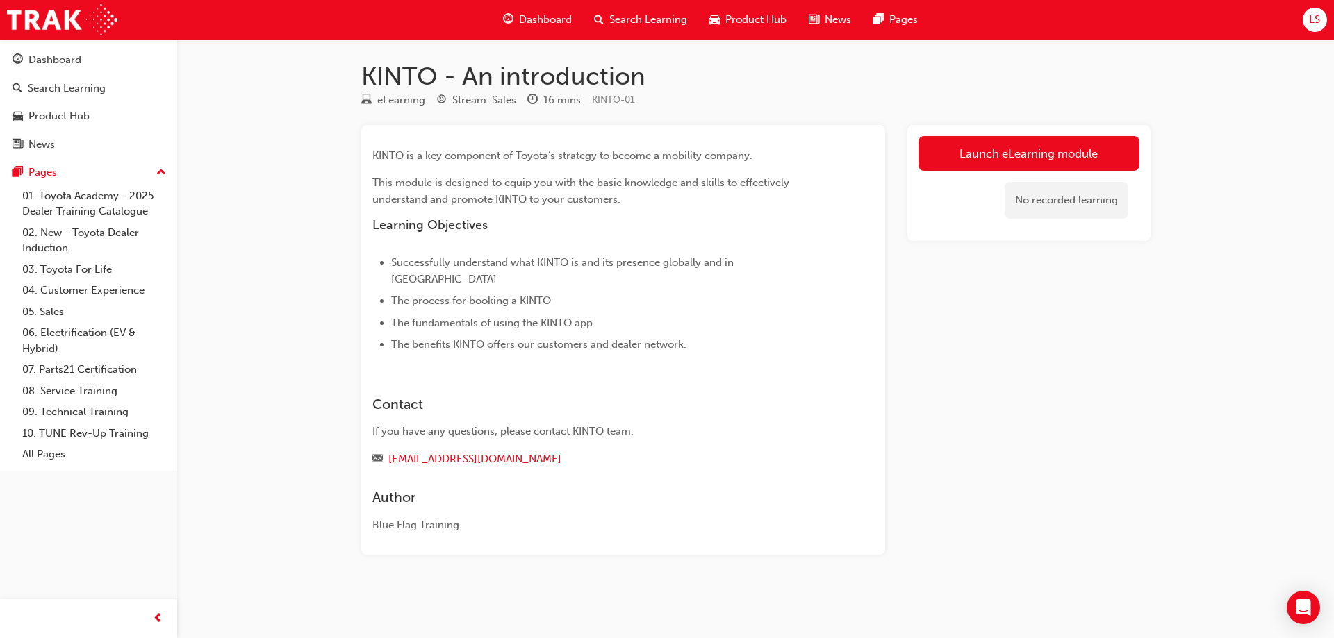
click at [606, 13] on div "Search Learning" at bounding box center [640, 20] width 115 height 28
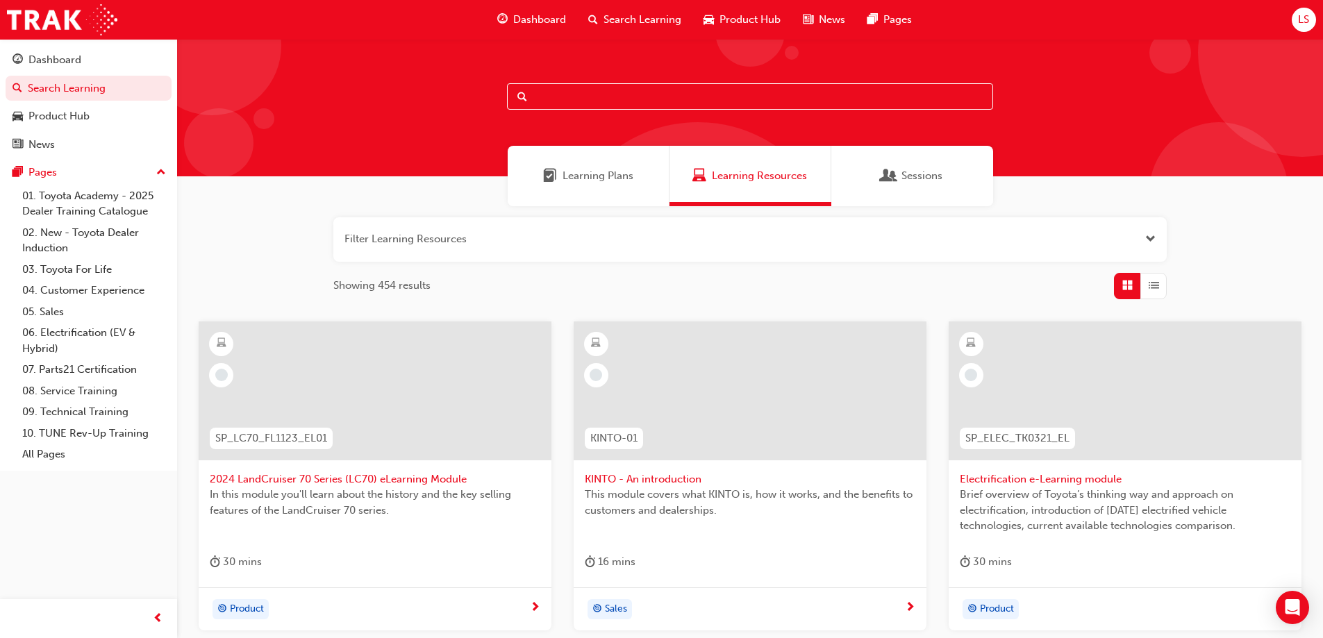
click at [1128, 233] on button "button" at bounding box center [750, 239] width 834 height 44
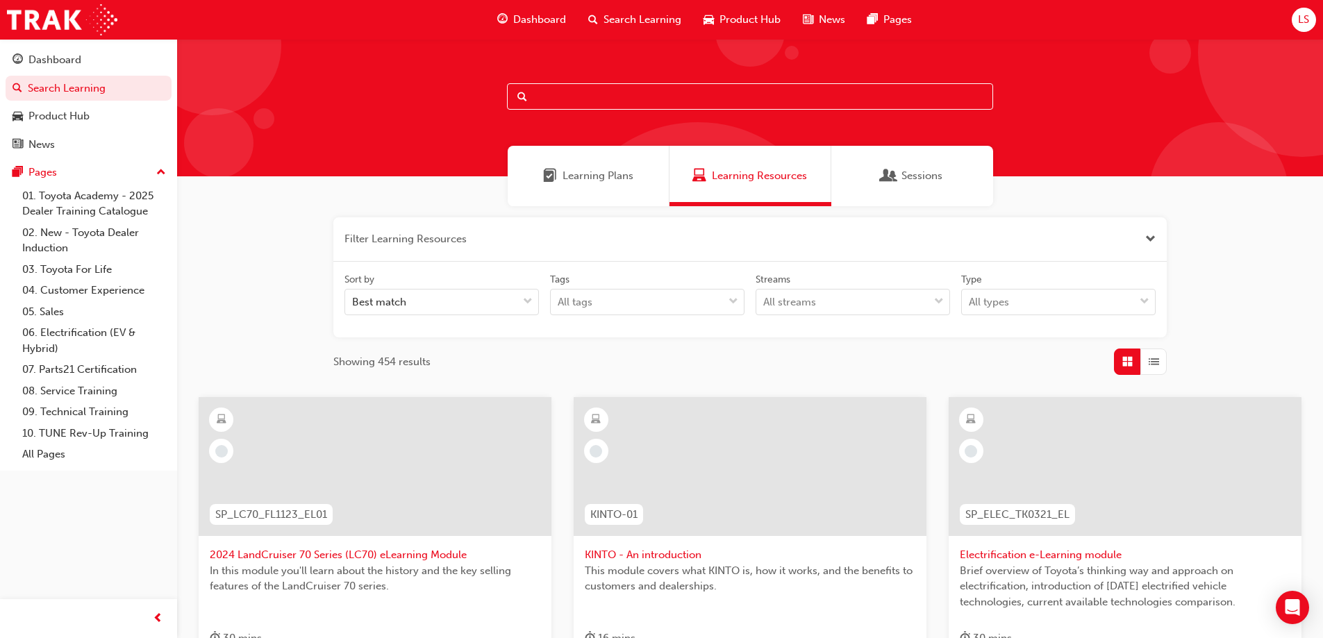
click at [1139, 228] on button "button" at bounding box center [750, 239] width 834 height 44
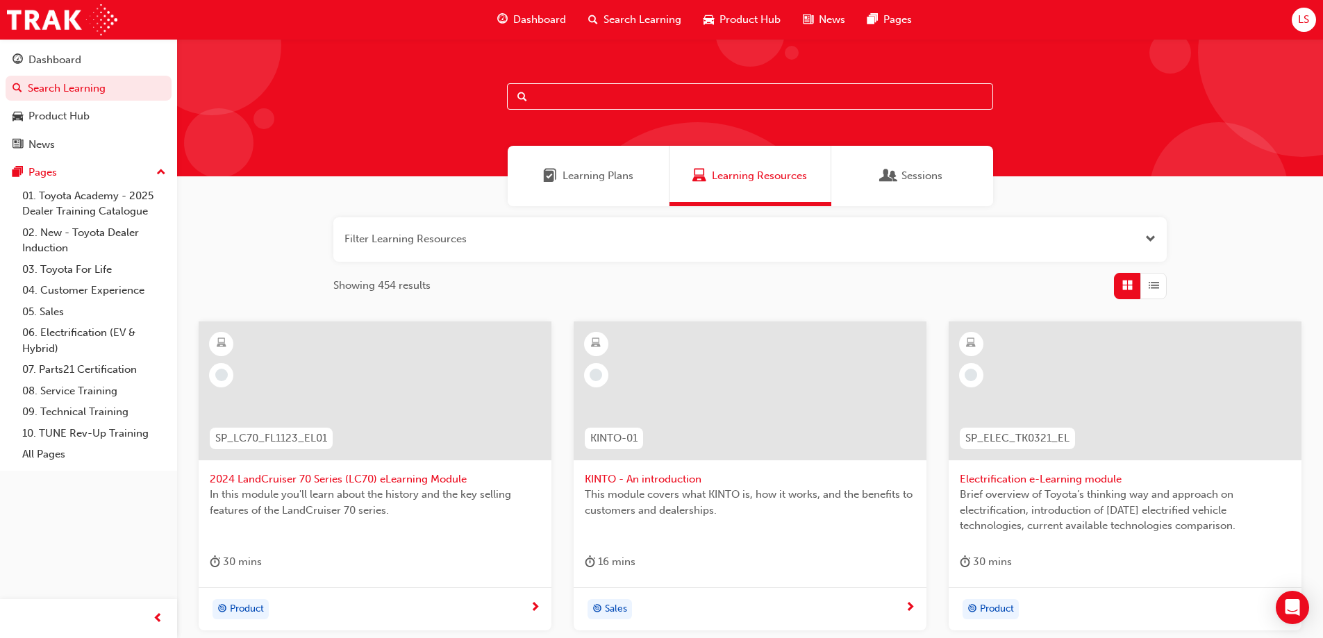
click at [1157, 281] on span "List" at bounding box center [1154, 286] width 10 height 16
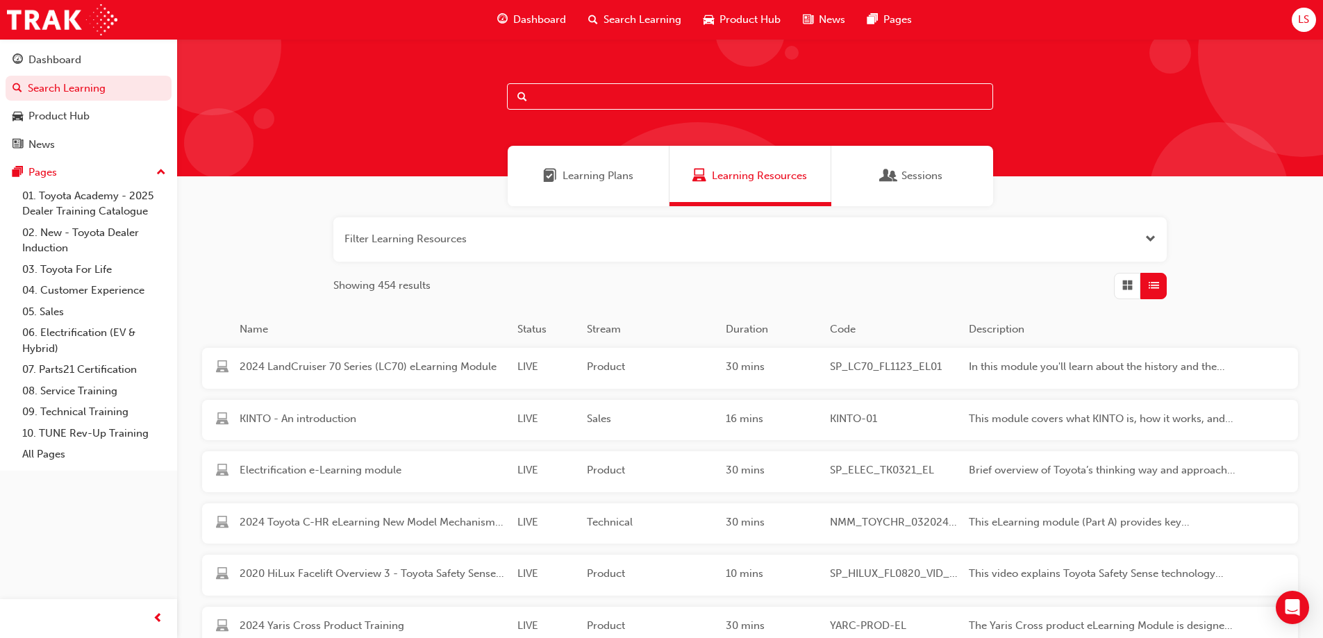
click at [1137, 276] on div "button" at bounding box center [1127, 286] width 26 height 26
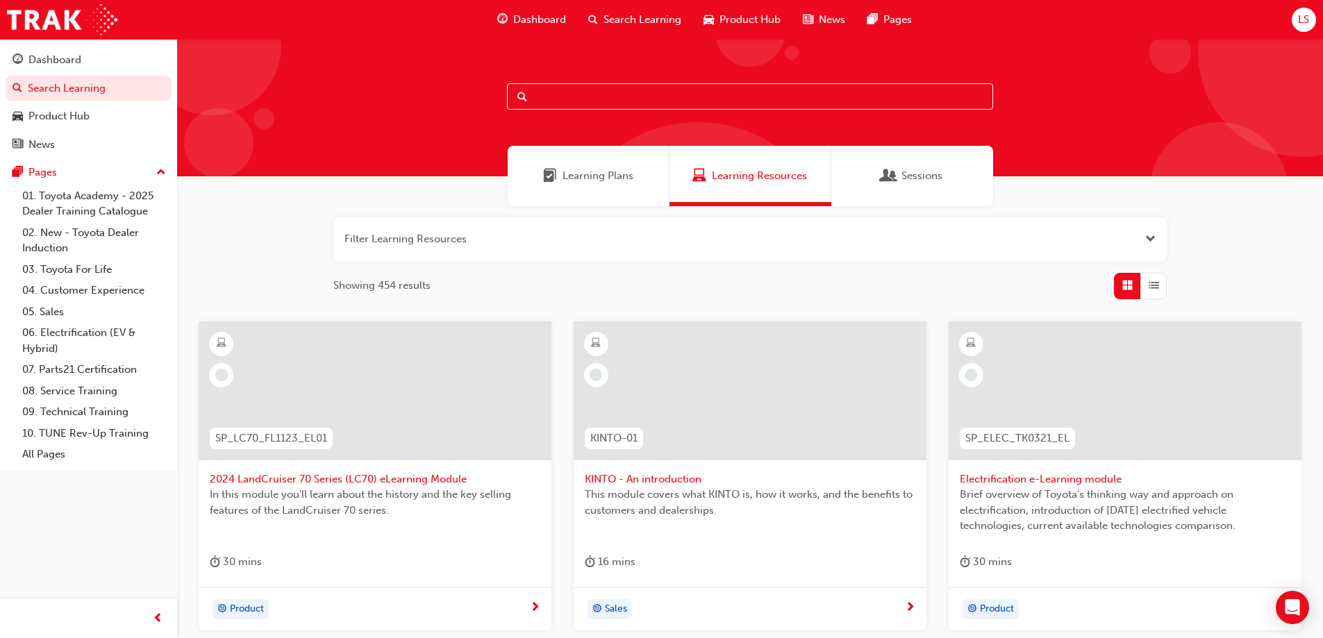
click at [1146, 282] on div "button" at bounding box center [1154, 286] width 26 height 26
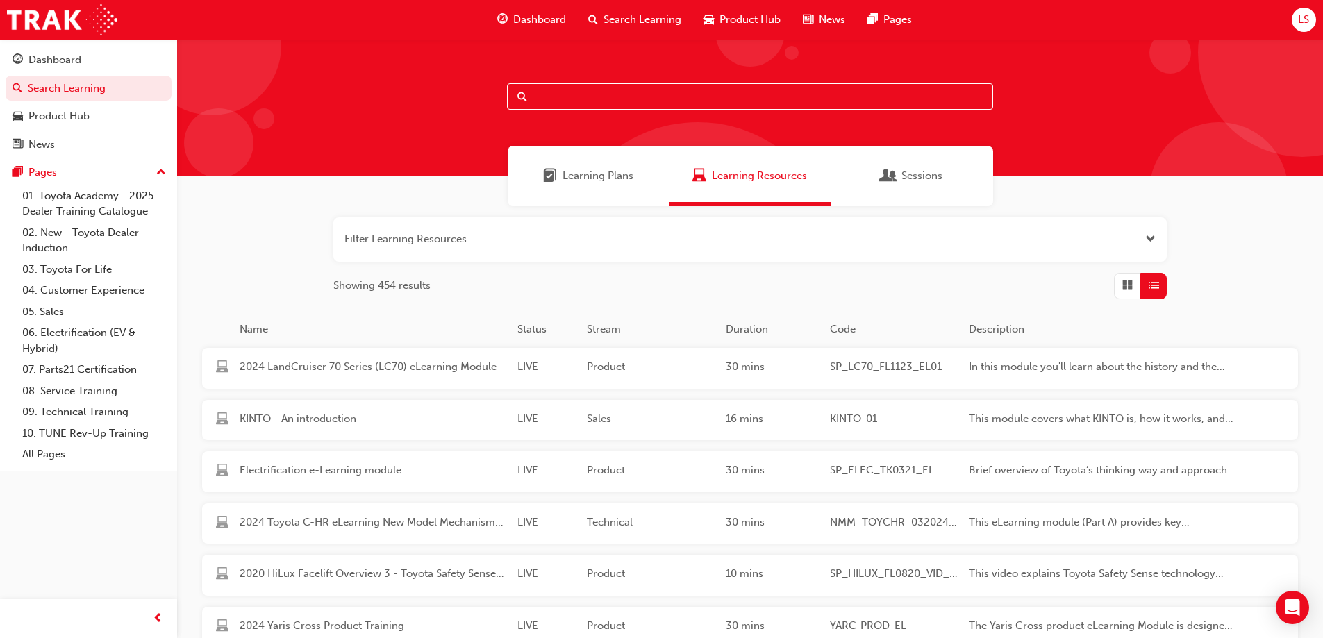
click at [1130, 286] on span "Grid" at bounding box center [1128, 286] width 10 height 16
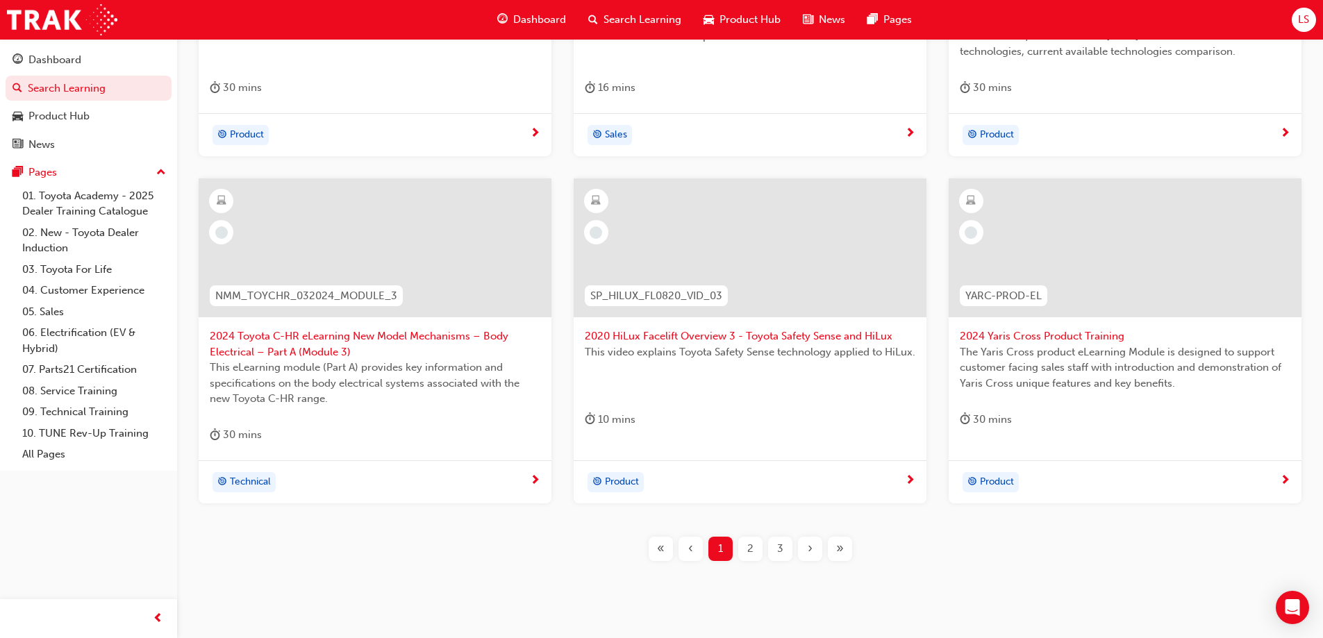
scroll to position [510, 0]
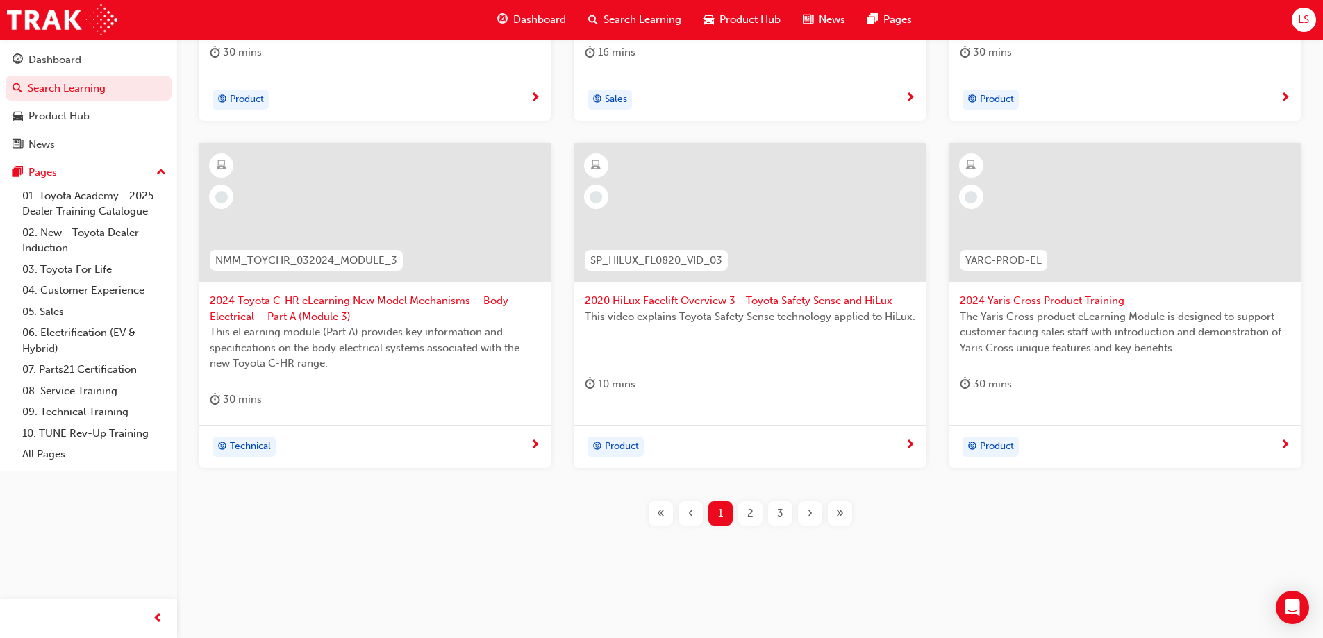
click at [745, 506] on div "2" at bounding box center [750, 514] width 24 height 24
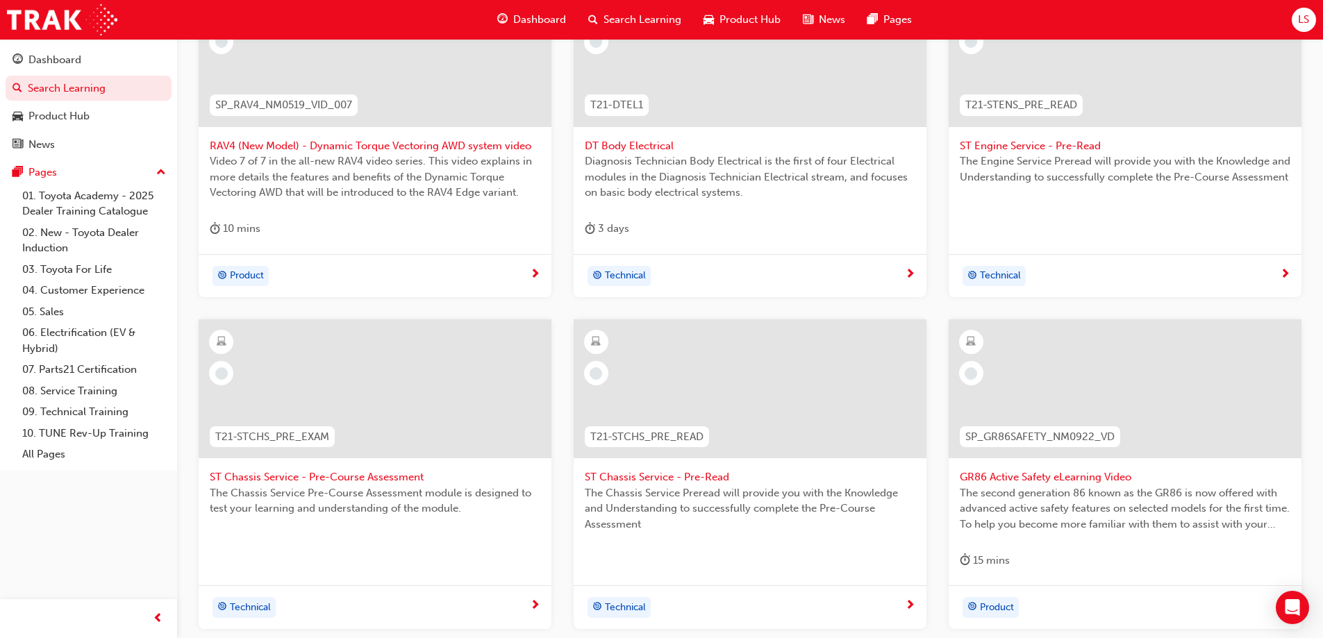
scroll to position [486, 0]
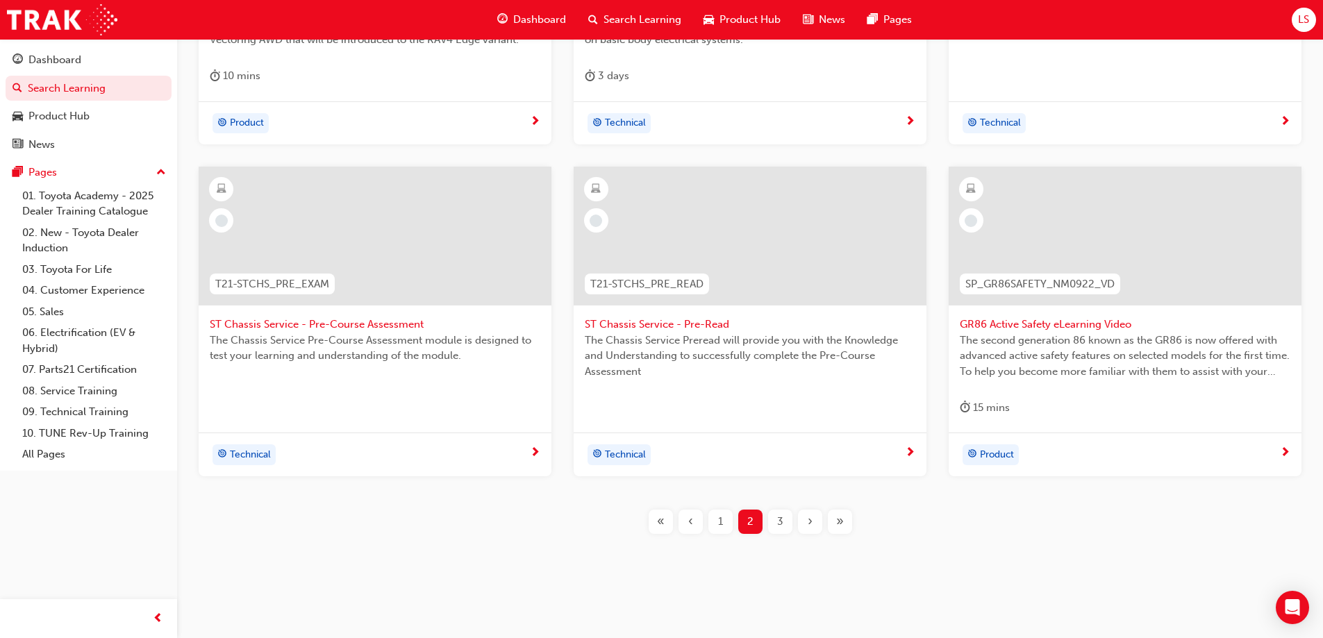
click at [772, 524] on div "3" at bounding box center [780, 522] width 24 height 24
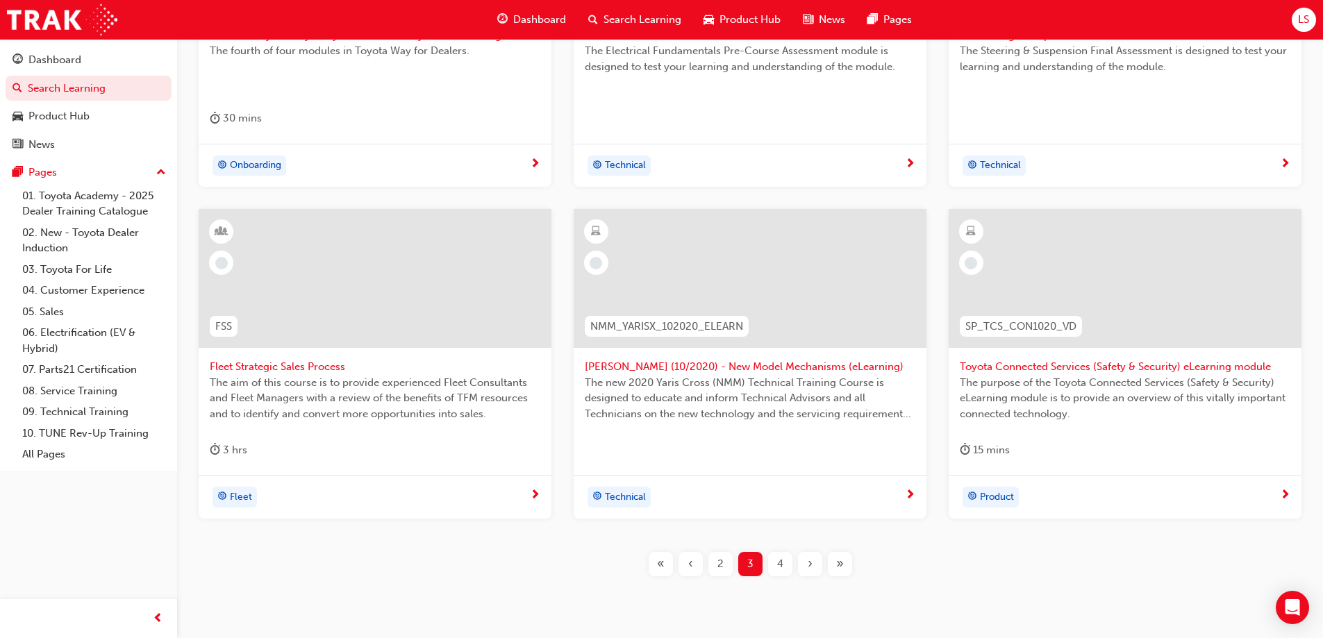
scroll to position [486, 0]
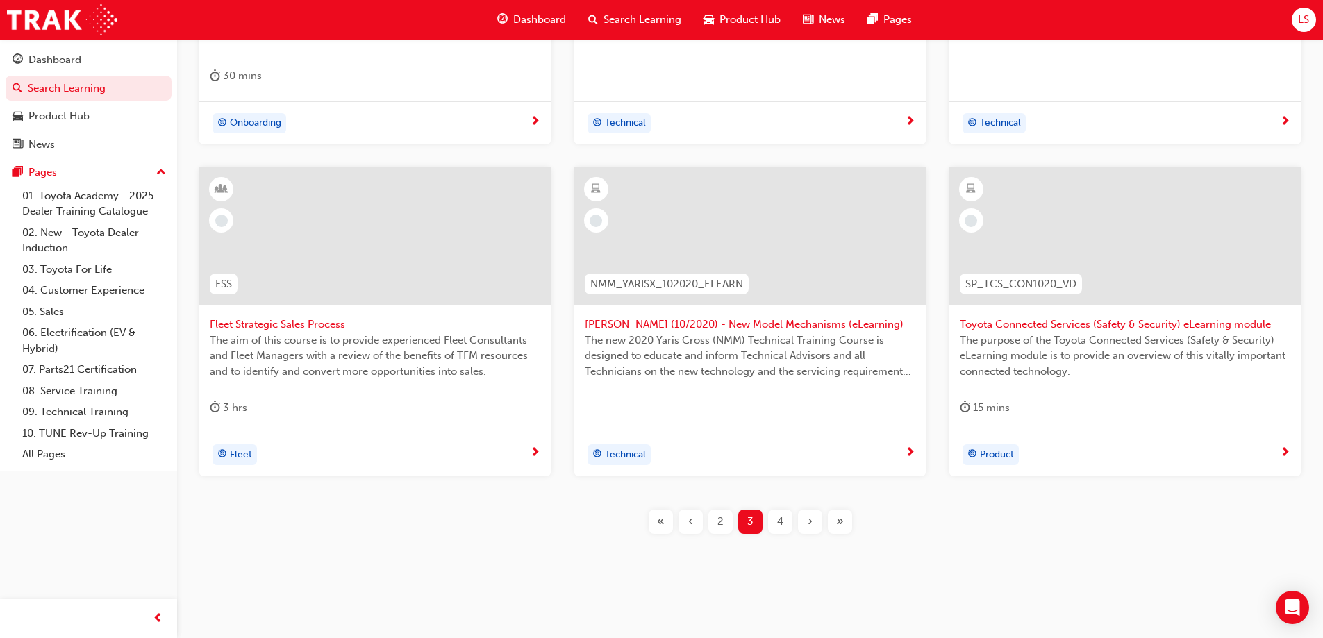
click at [779, 518] on span "4" at bounding box center [780, 522] width 6 height 16
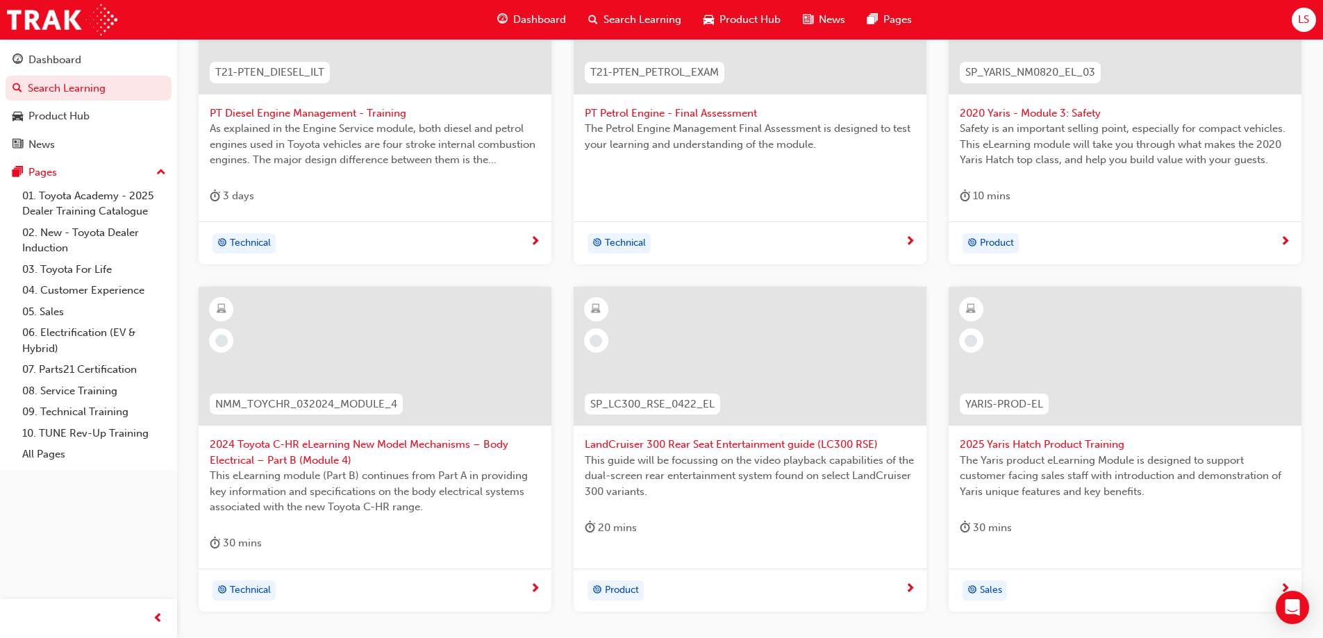
scroll to position [417, 0]
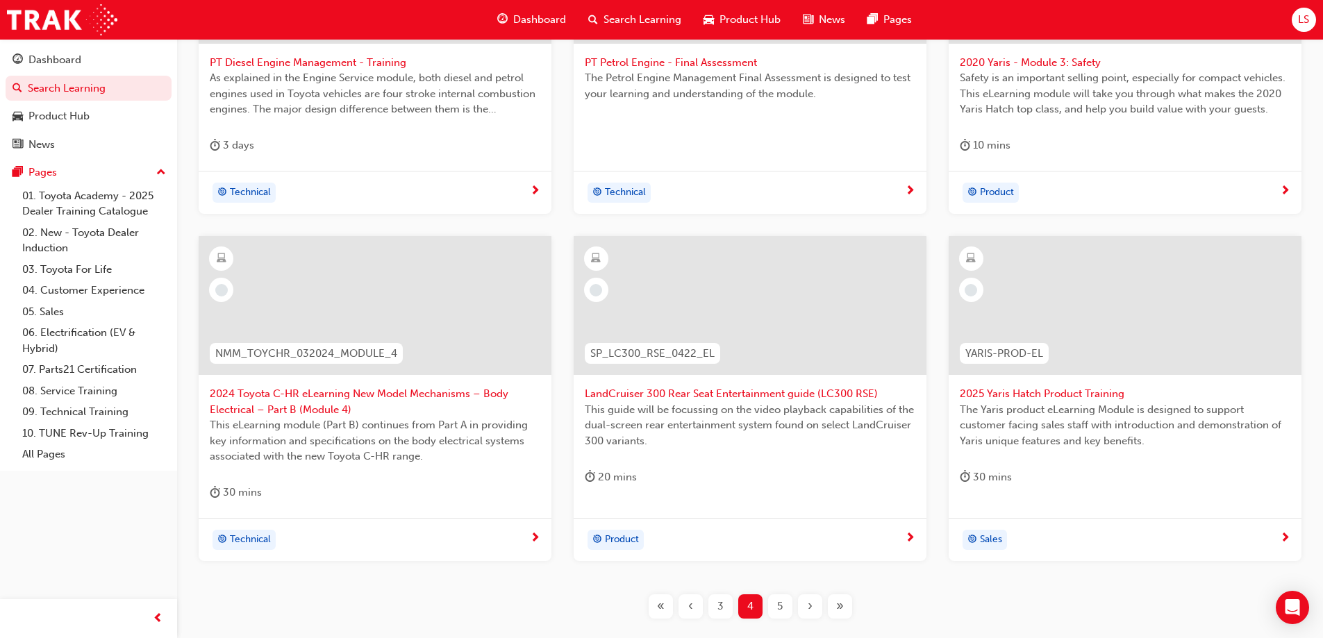
click at [776, 611] on div "5" at bounding box center [780, 607] width 24 height 24
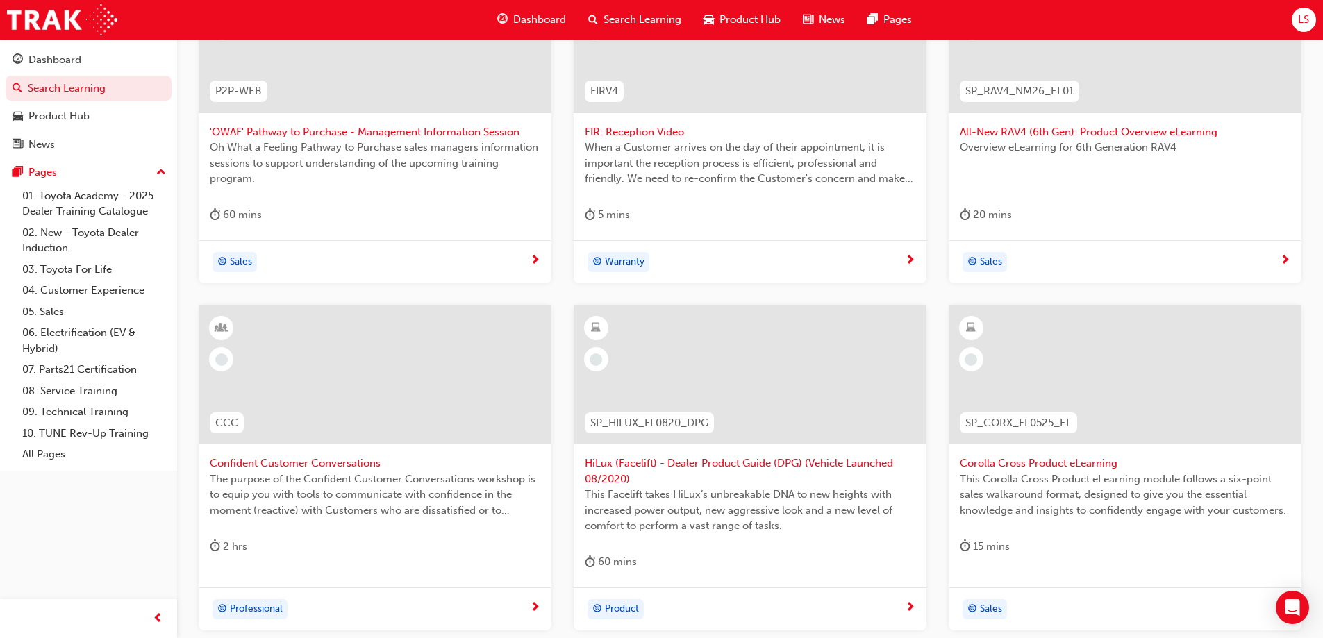
scroll to position [417, 0]
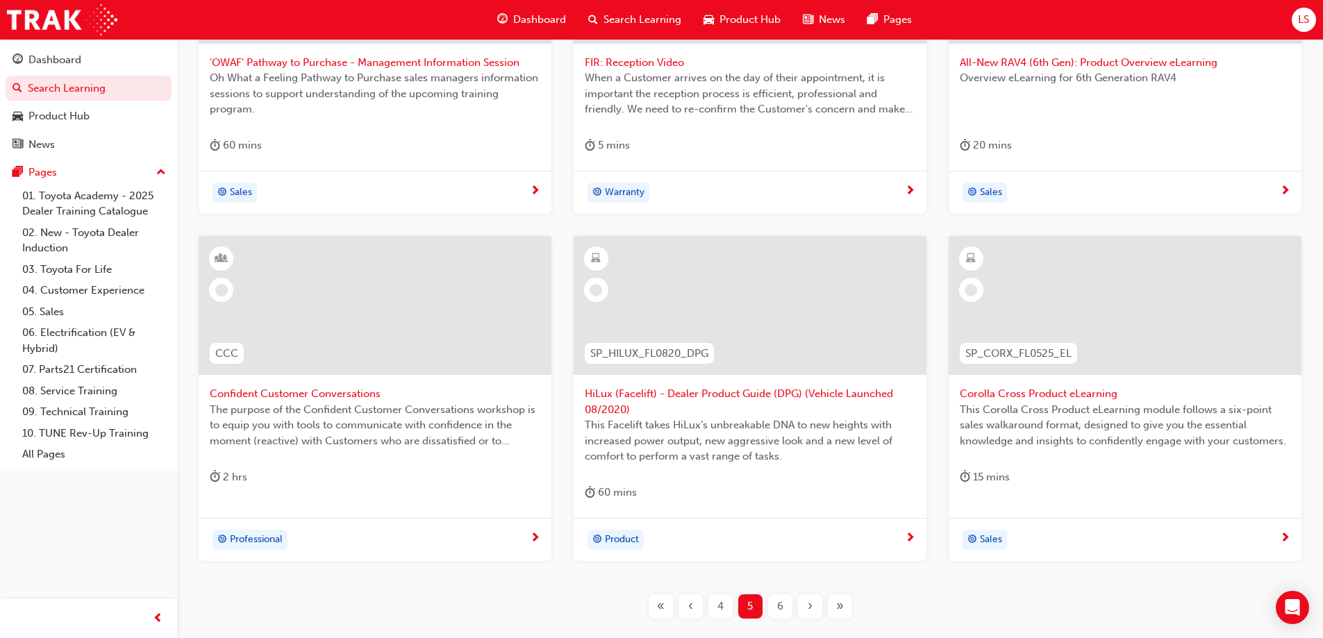
click at [781, 599] on span "6" at bounding box center [780, 607] width 6 height 16
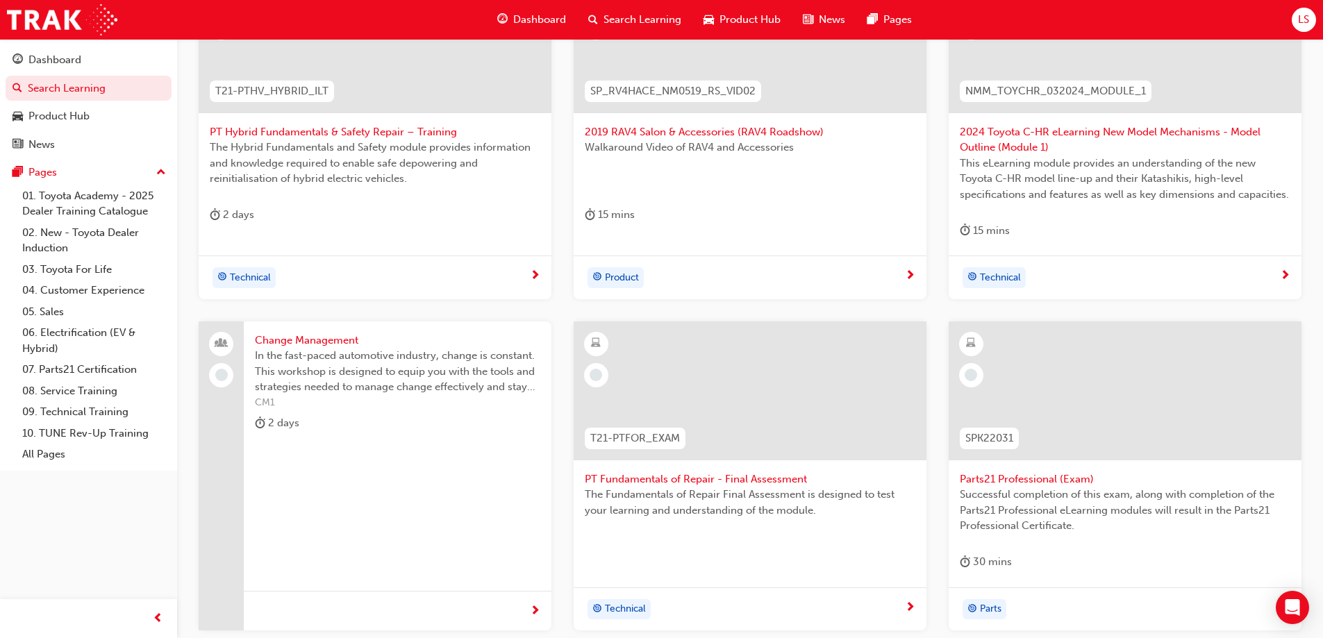
scroll to position [417, 0]
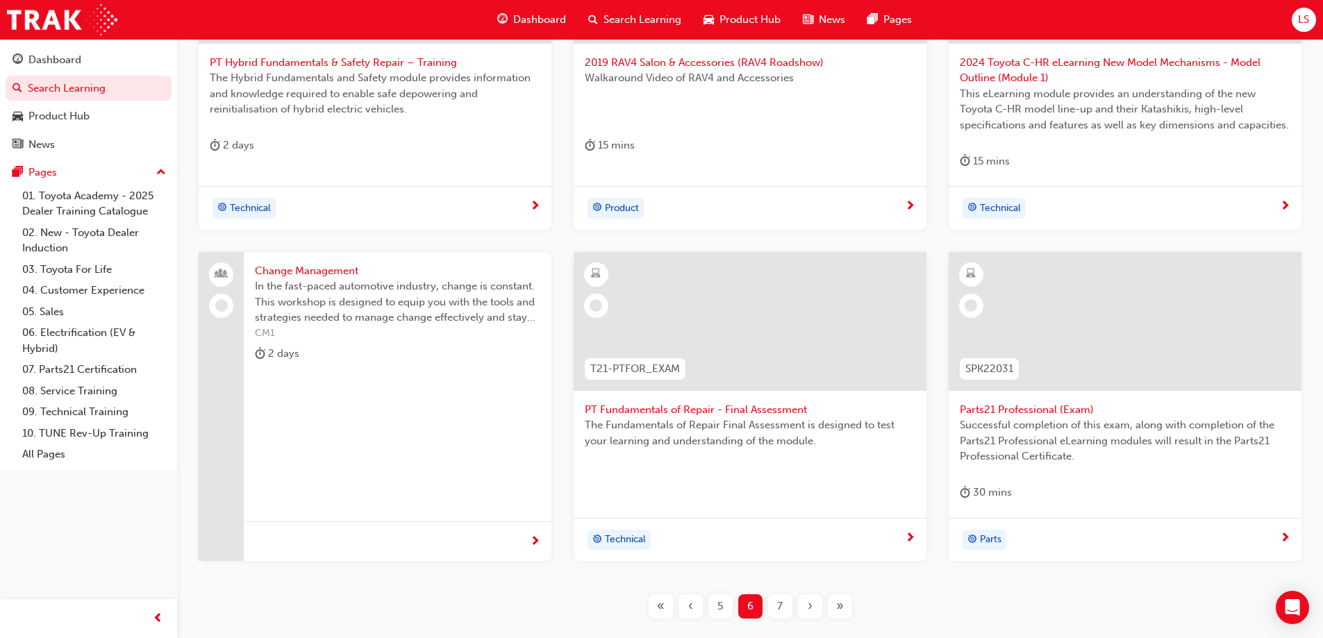
click at [780, 619] on div "T21-PTHV_HYBRID_ILT PT Hybrid Fundamentals & Safety Repair – Training The Hybri…" at bounding box center [750, 273] width 1102 height 737
click at [779, 611] on span "7" at bounding box center [780, 607] width 6 height 16
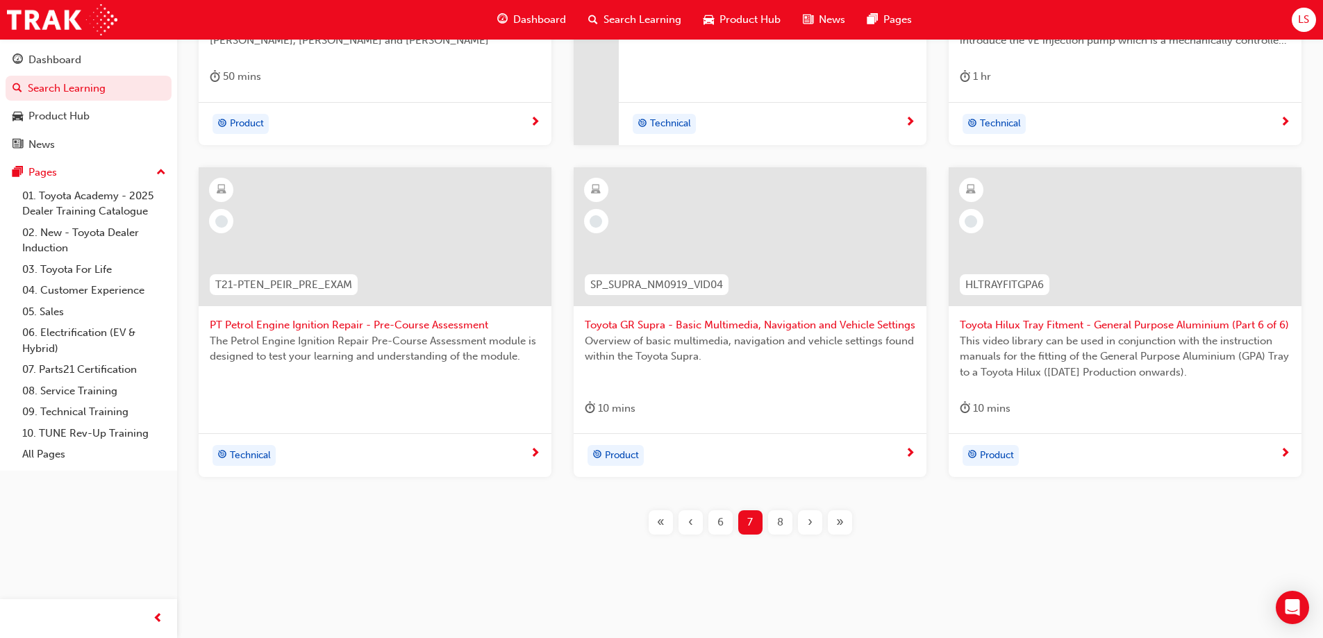
scroll to position [486, 0]
click at [775, 516] on div "8" at bounding box center [780, 522] width 24 height 24
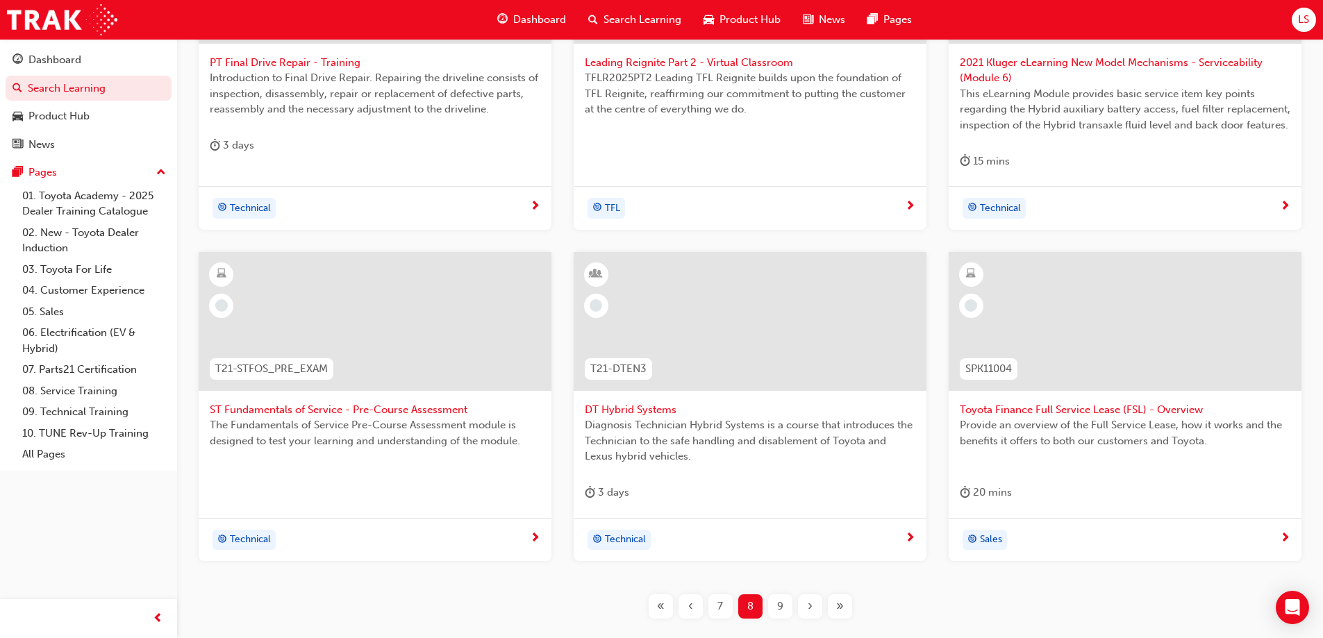
scroll to position [486, 0]
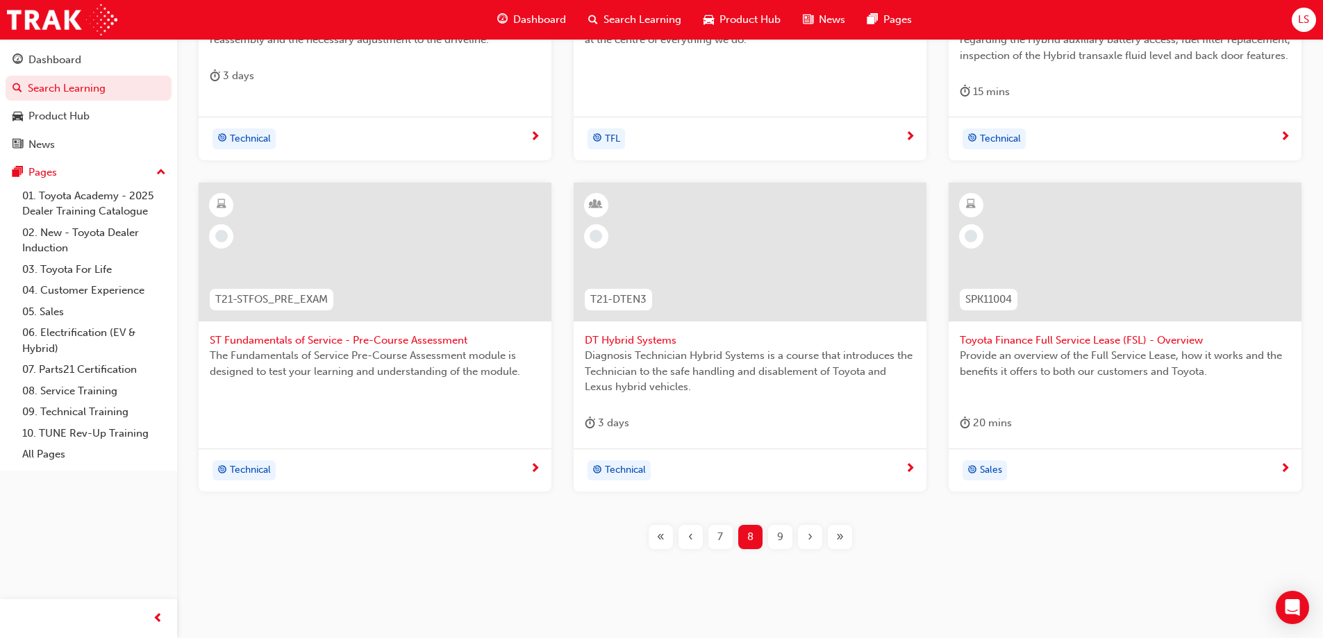
click at [777, 528] on div "9" at bounding box center [780, 537] width 24 height 24
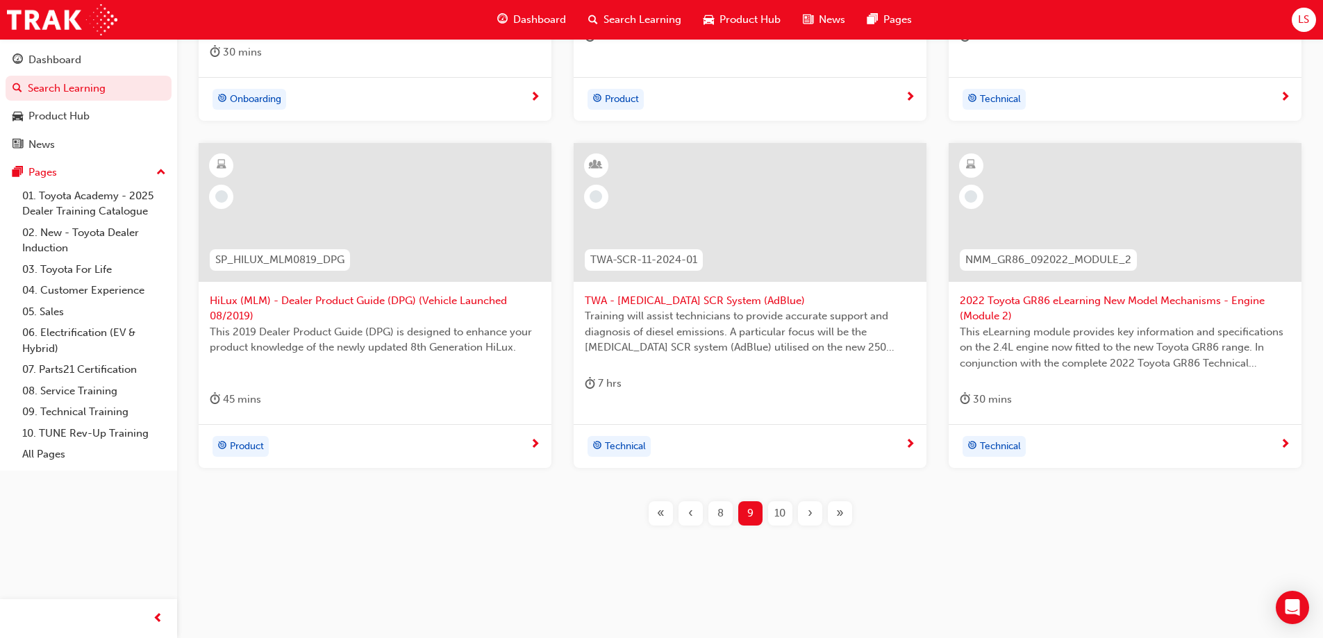
click at [670, 518] on div "«" at bounding box center [661, 514] width 24 height 24
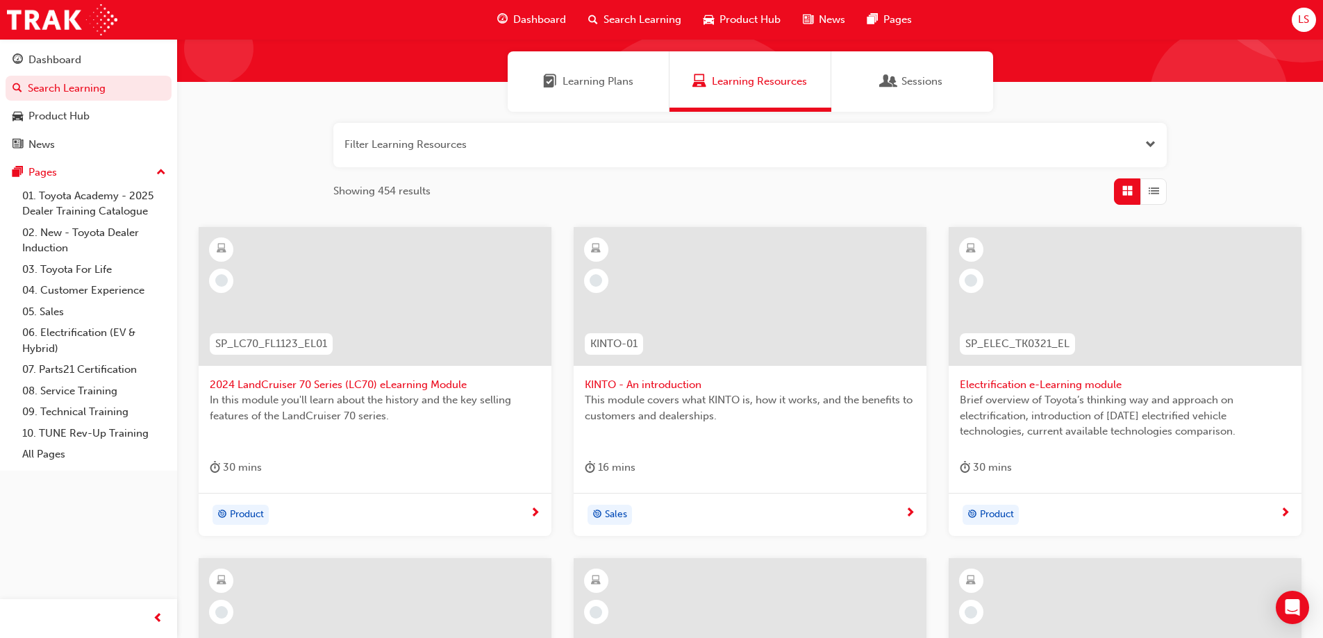
scroll to position [93, 0]
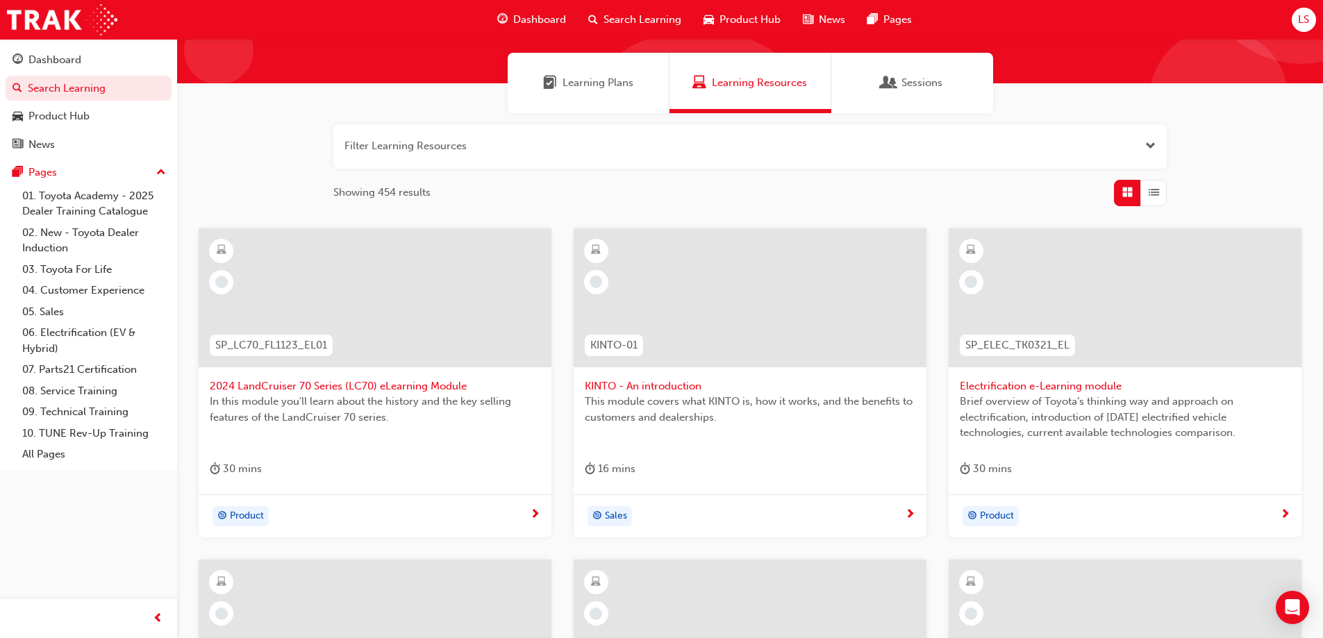
click at [820, 201] on div "Showing 454 results" at bounding box center [750, 193] width 834 height 26
